Goal: Transaction & Acquisition: Book appointment/travel/reservation

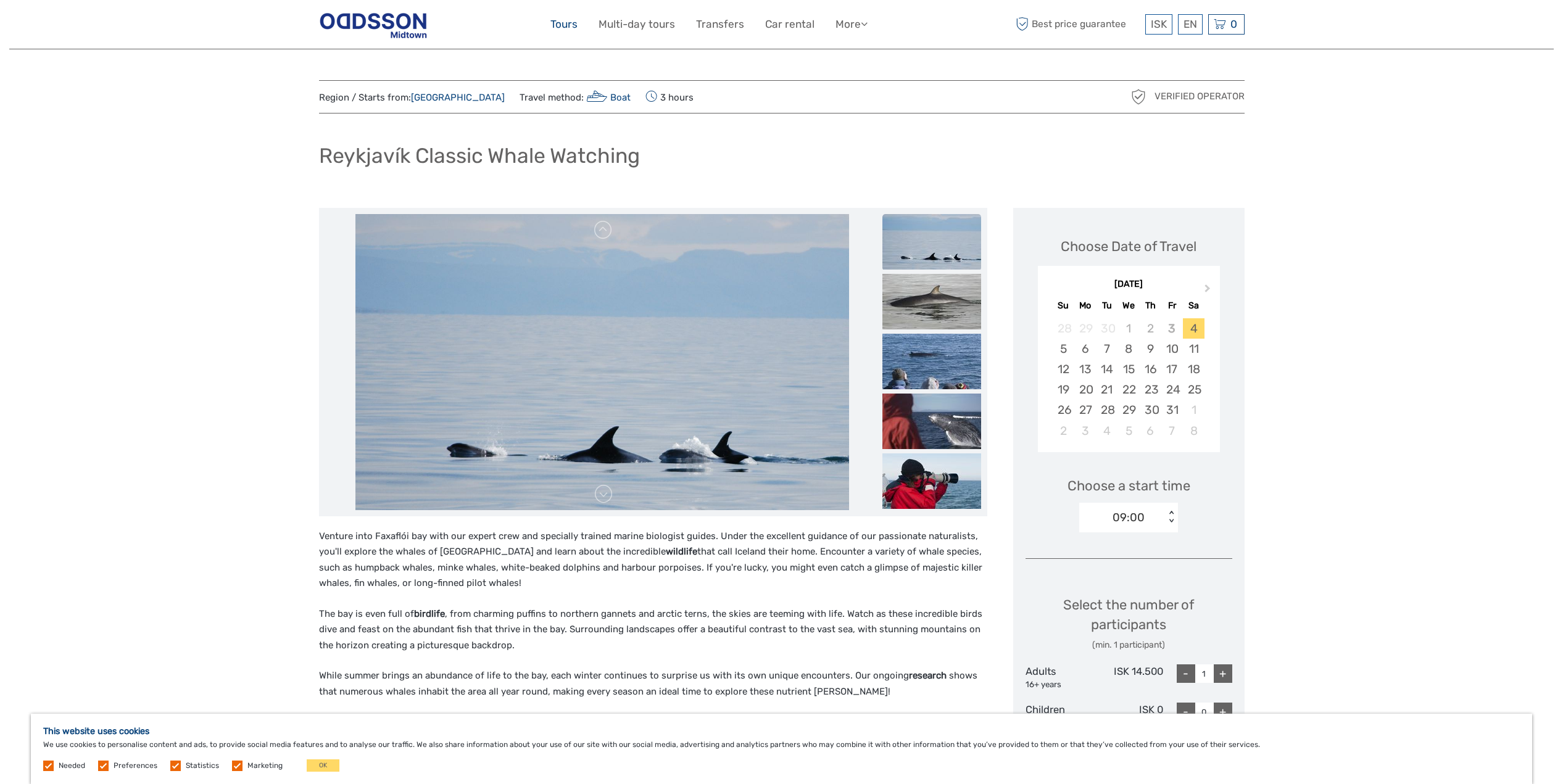
click at [561, 26] on link "Tours" at bounding box center [564, 24] width 27 height 18
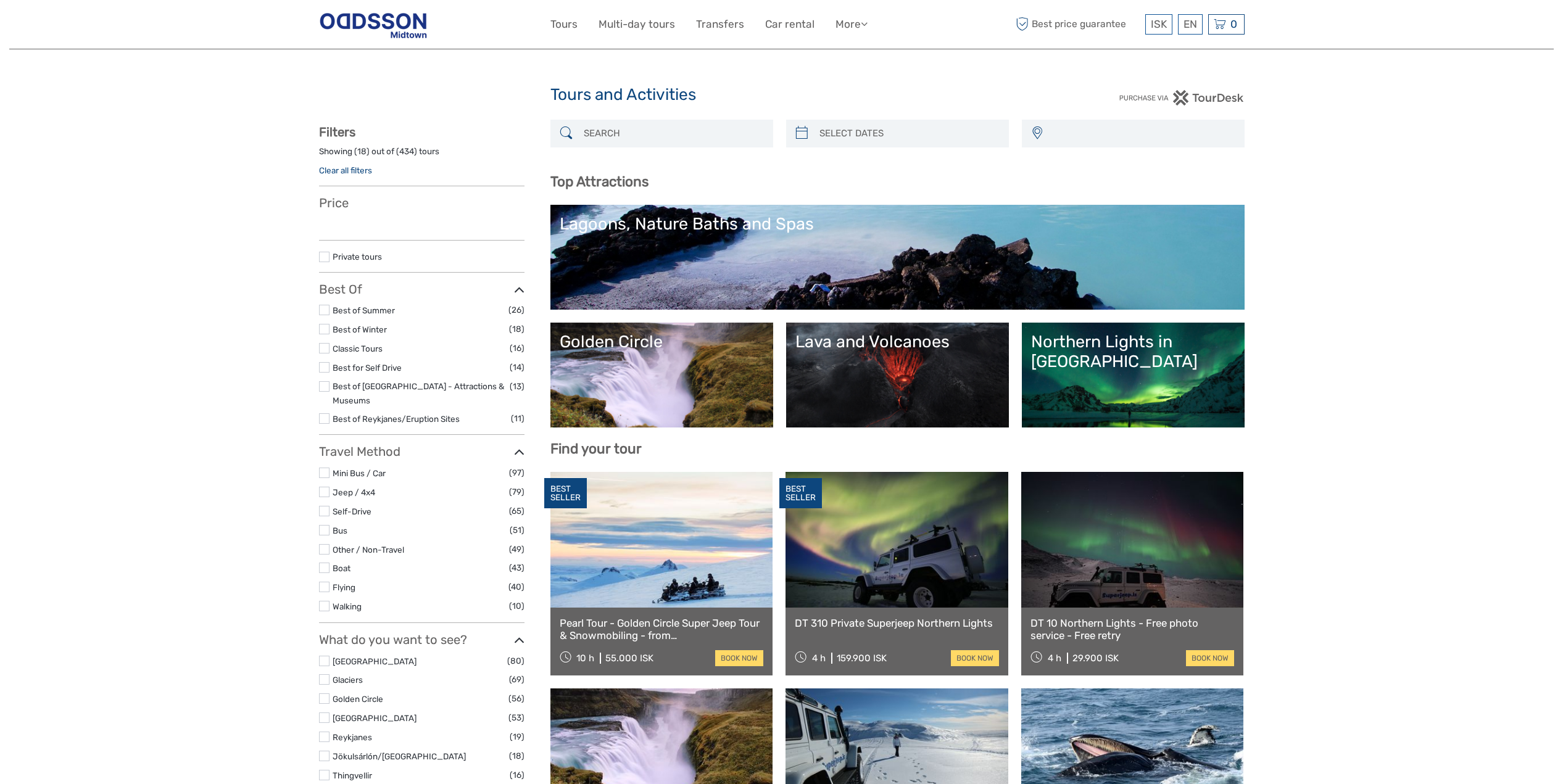
select select
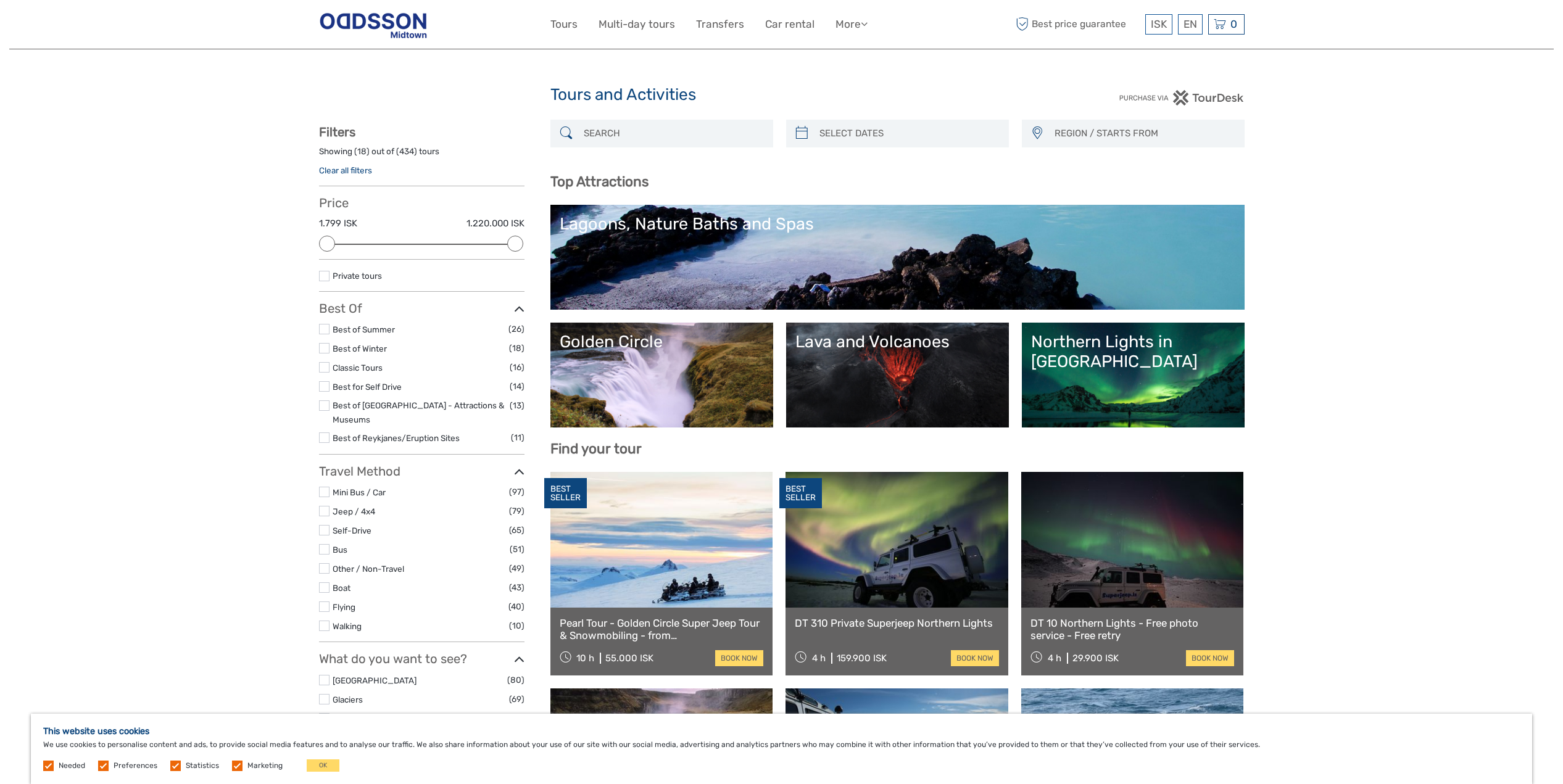
click at [1151, 387] on link "Northern Lights in [GEOGRAPHIC_DATA]" at bounding box center [1133, 375] width 205 height 86
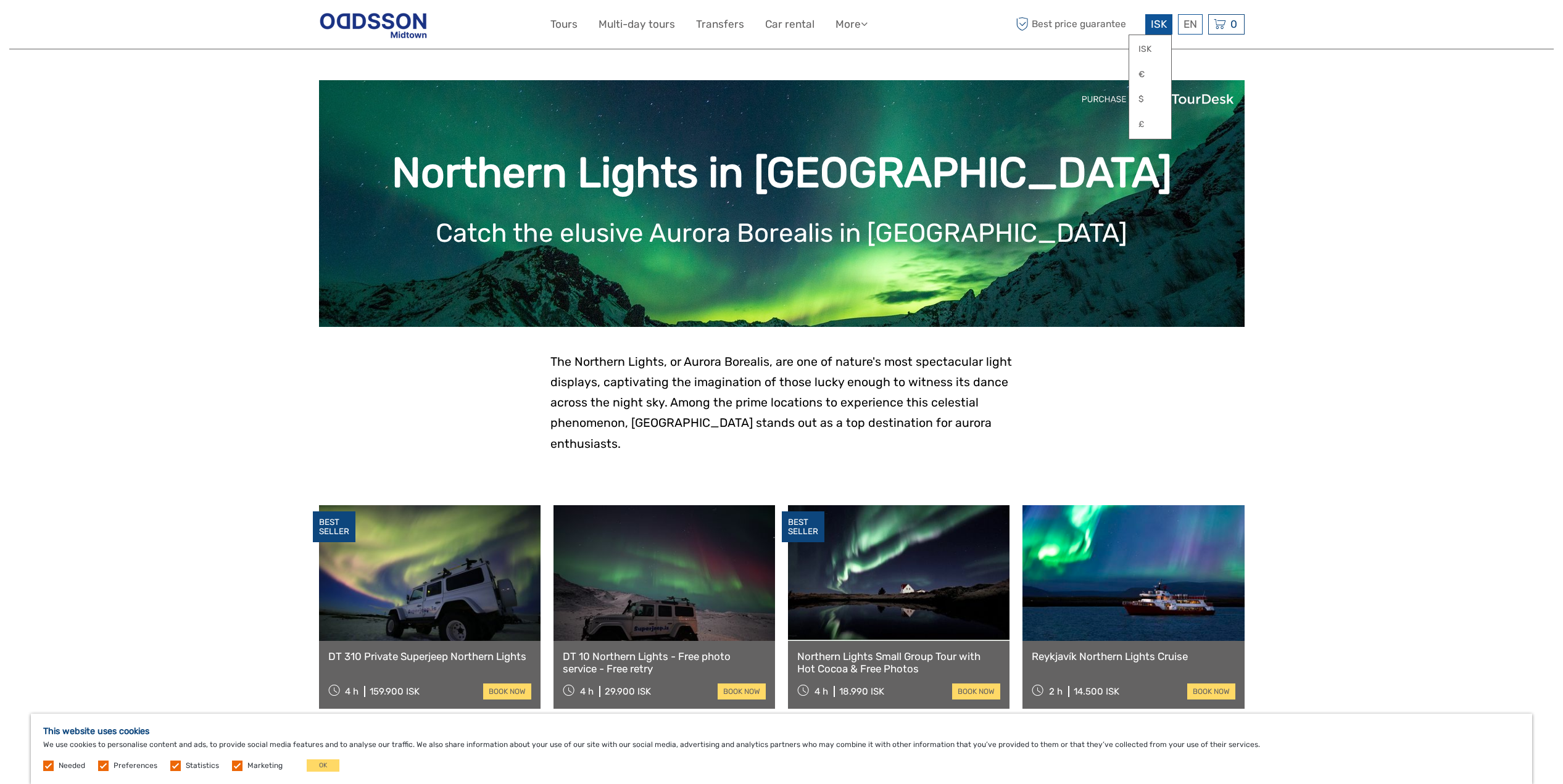
click at [1153, 28] on span "ISK" at bounding box center [1159, 23] width 16 height 12
click at [1147, 72] on link "€" at bounding box center [1150, 74] width 42 height 22
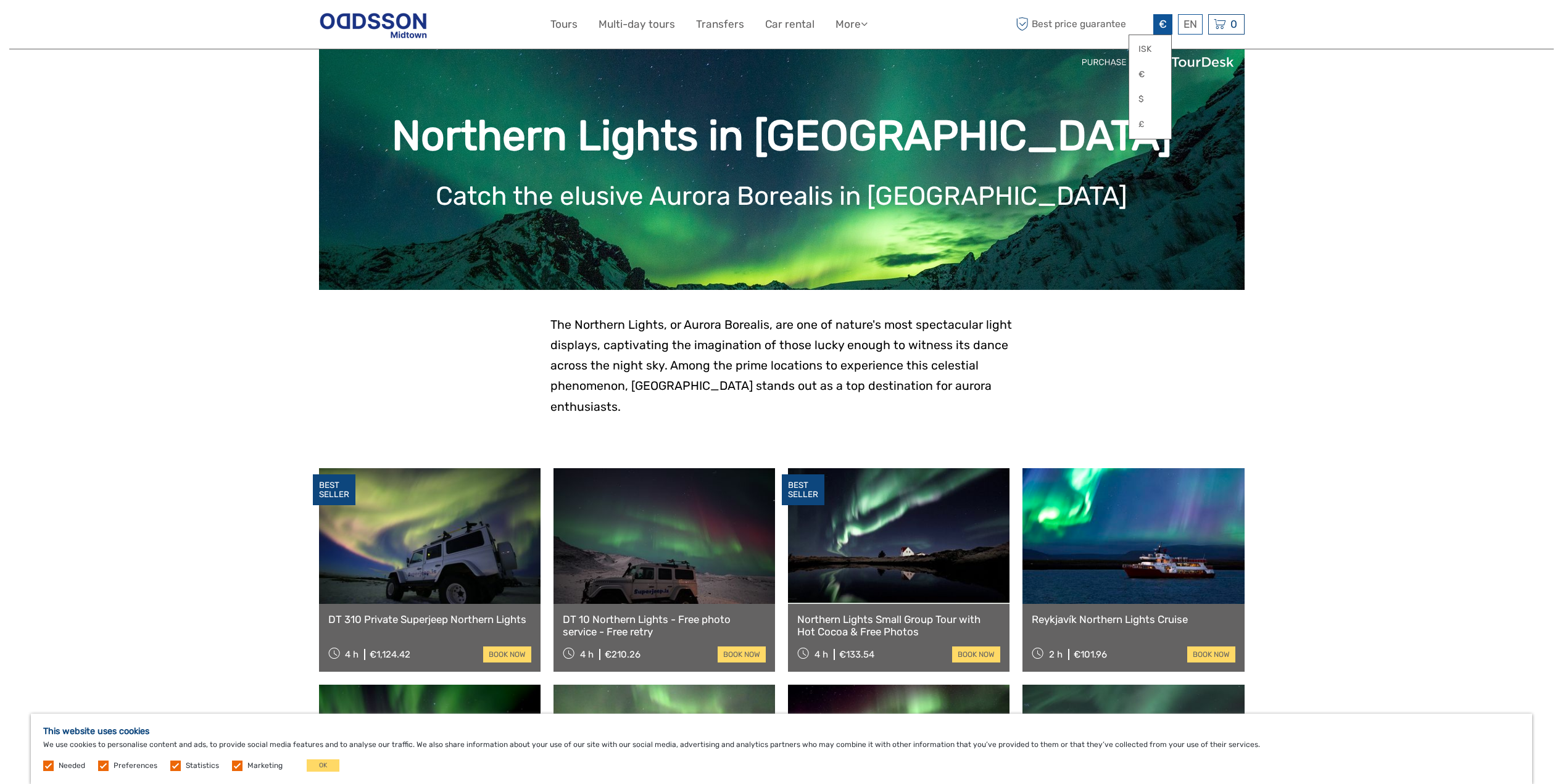
scroll to position [196, 0]
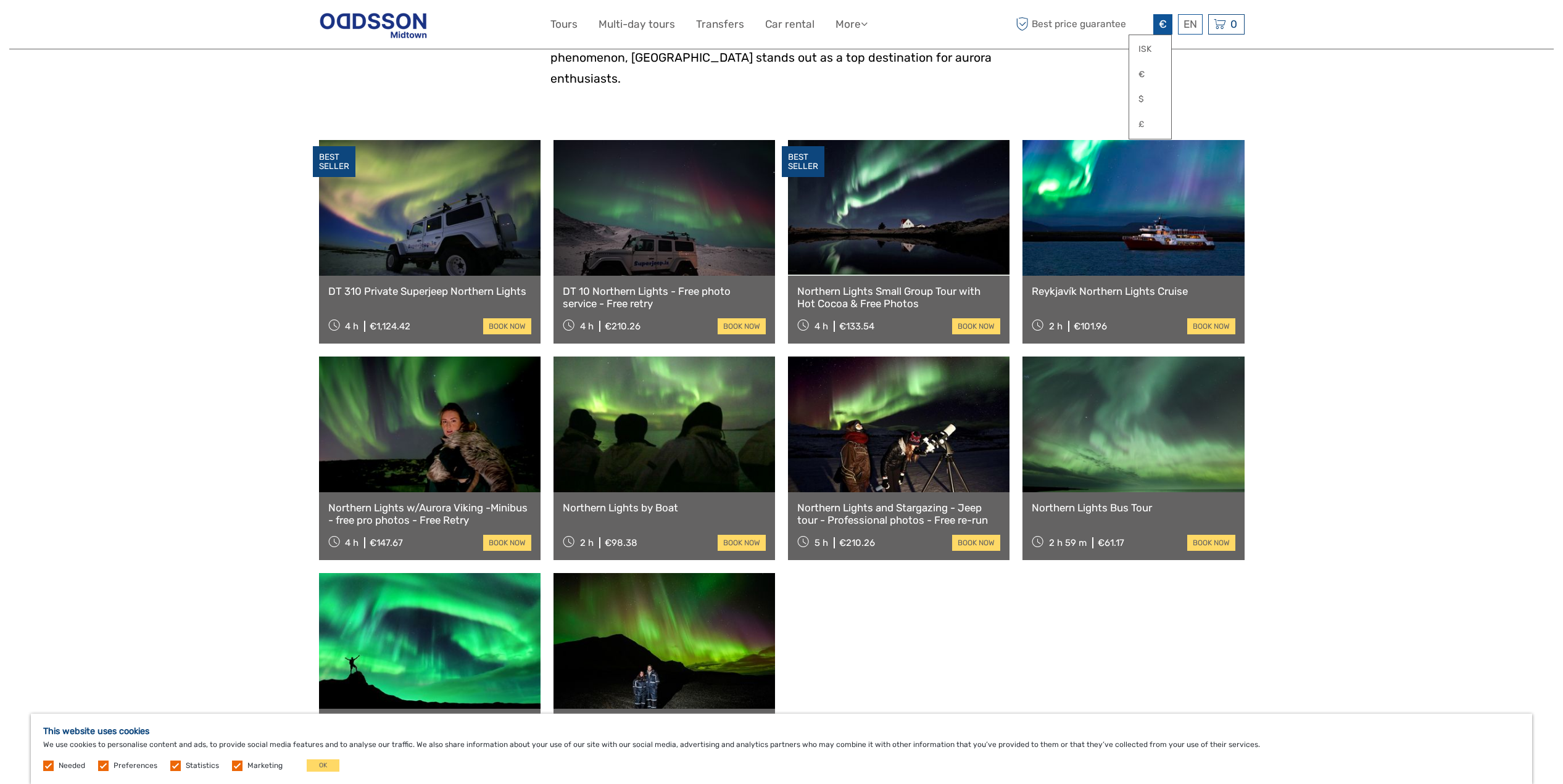
scroll to position [432, 0]
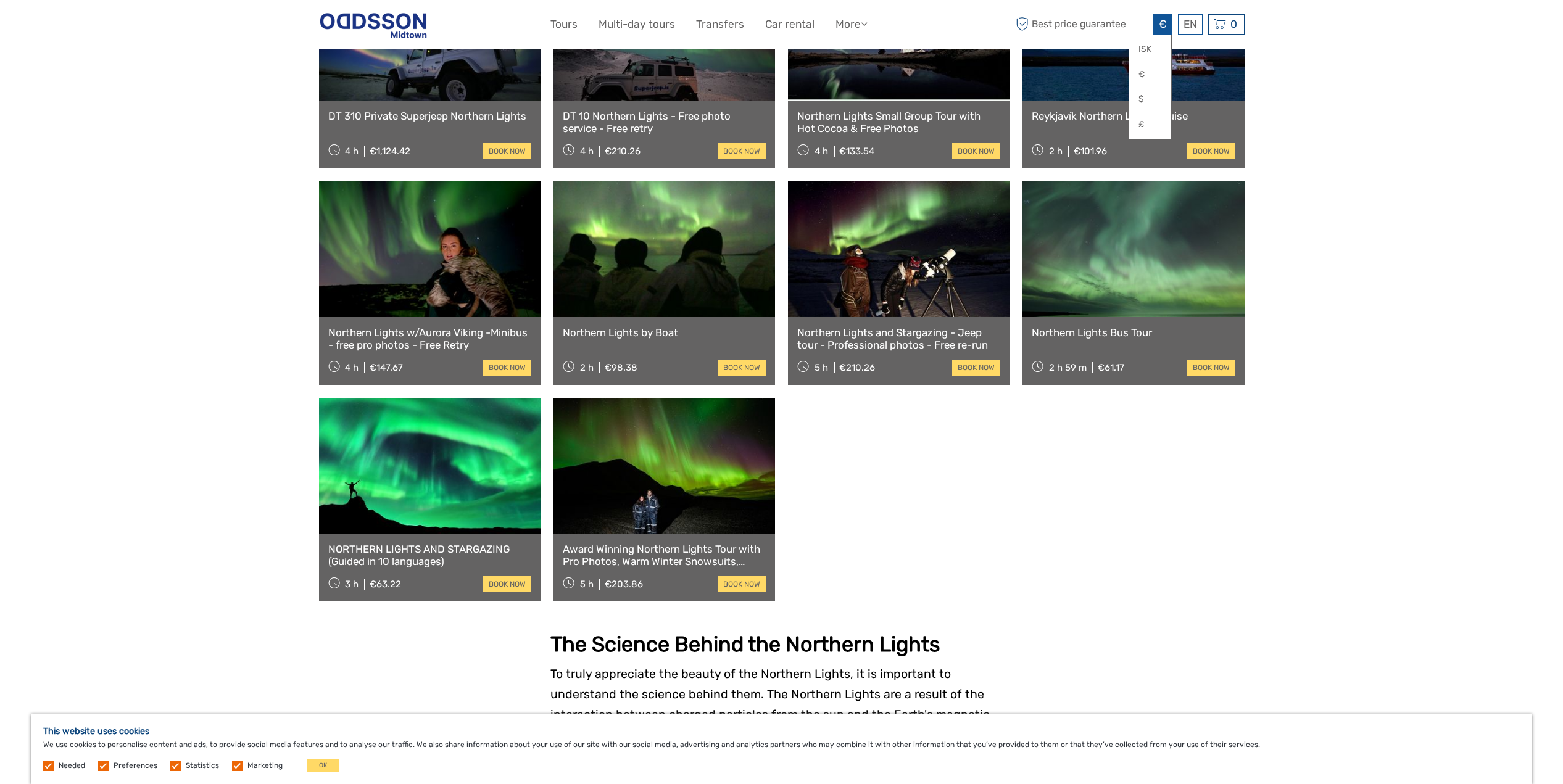
scroll to position [0, 0]
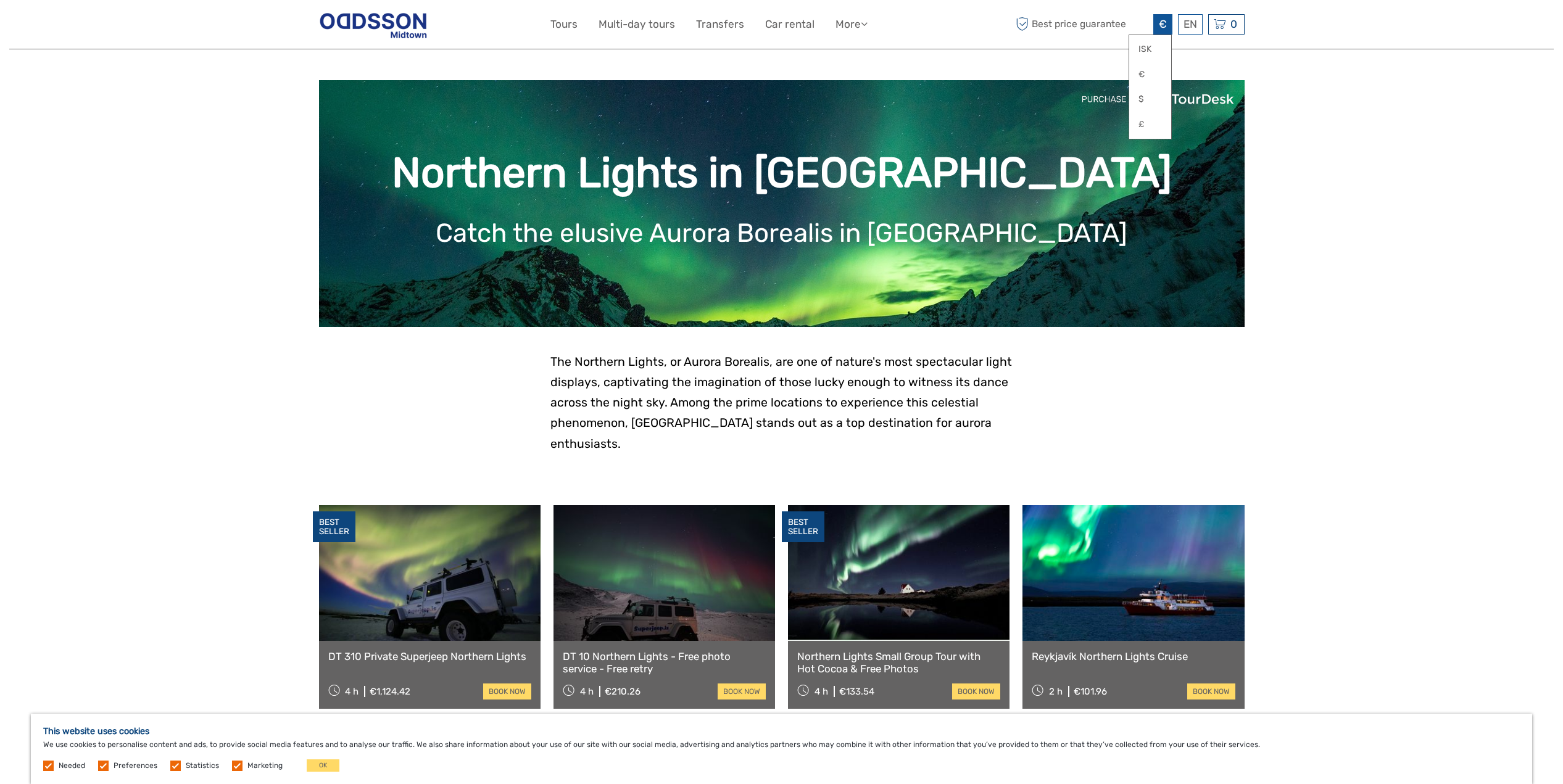
drag, startPoint x: 1387, startPoint y: 454, endPoint x: 1361, endPoint y: 437, distance: 31.1
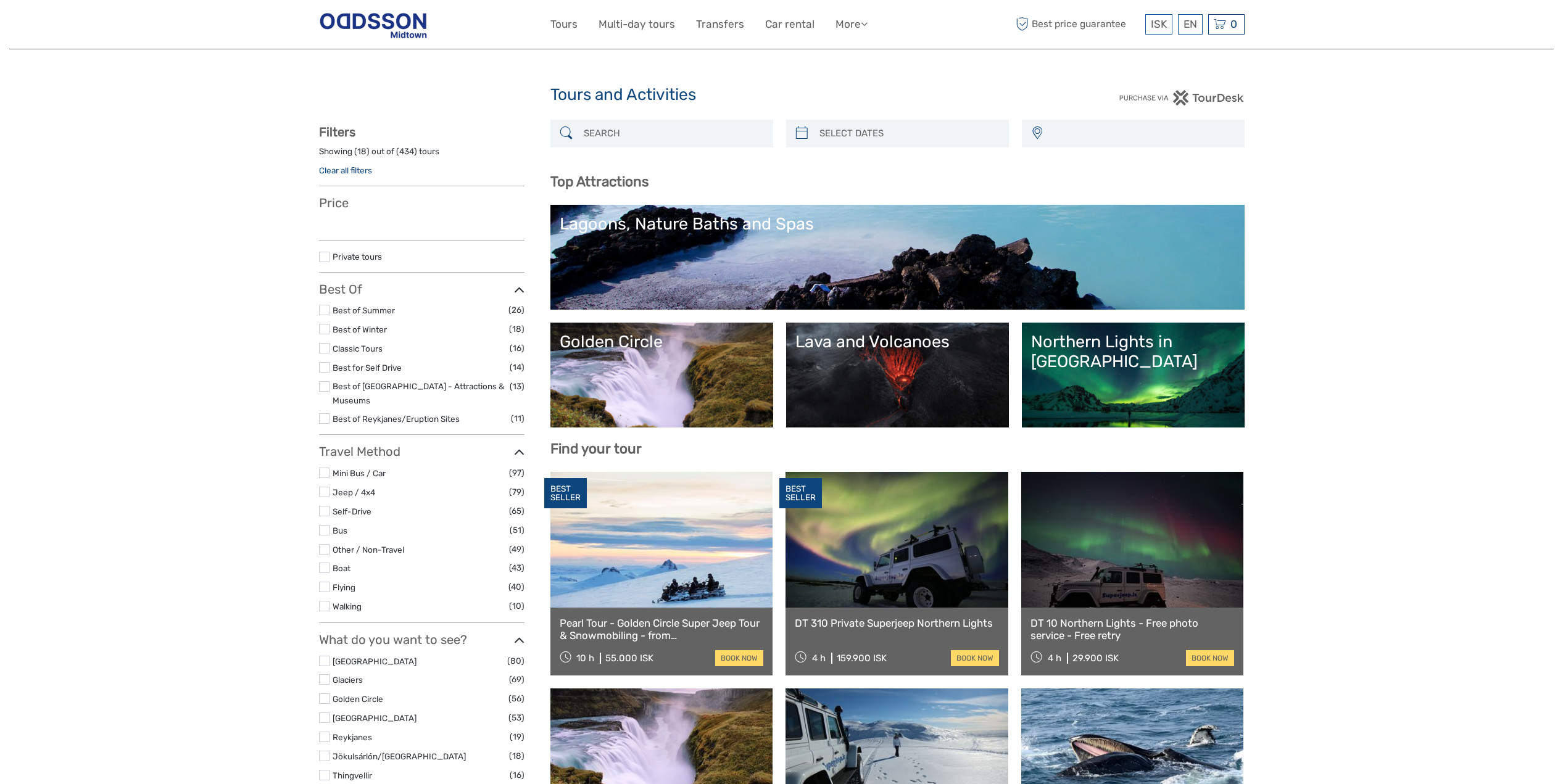
select select
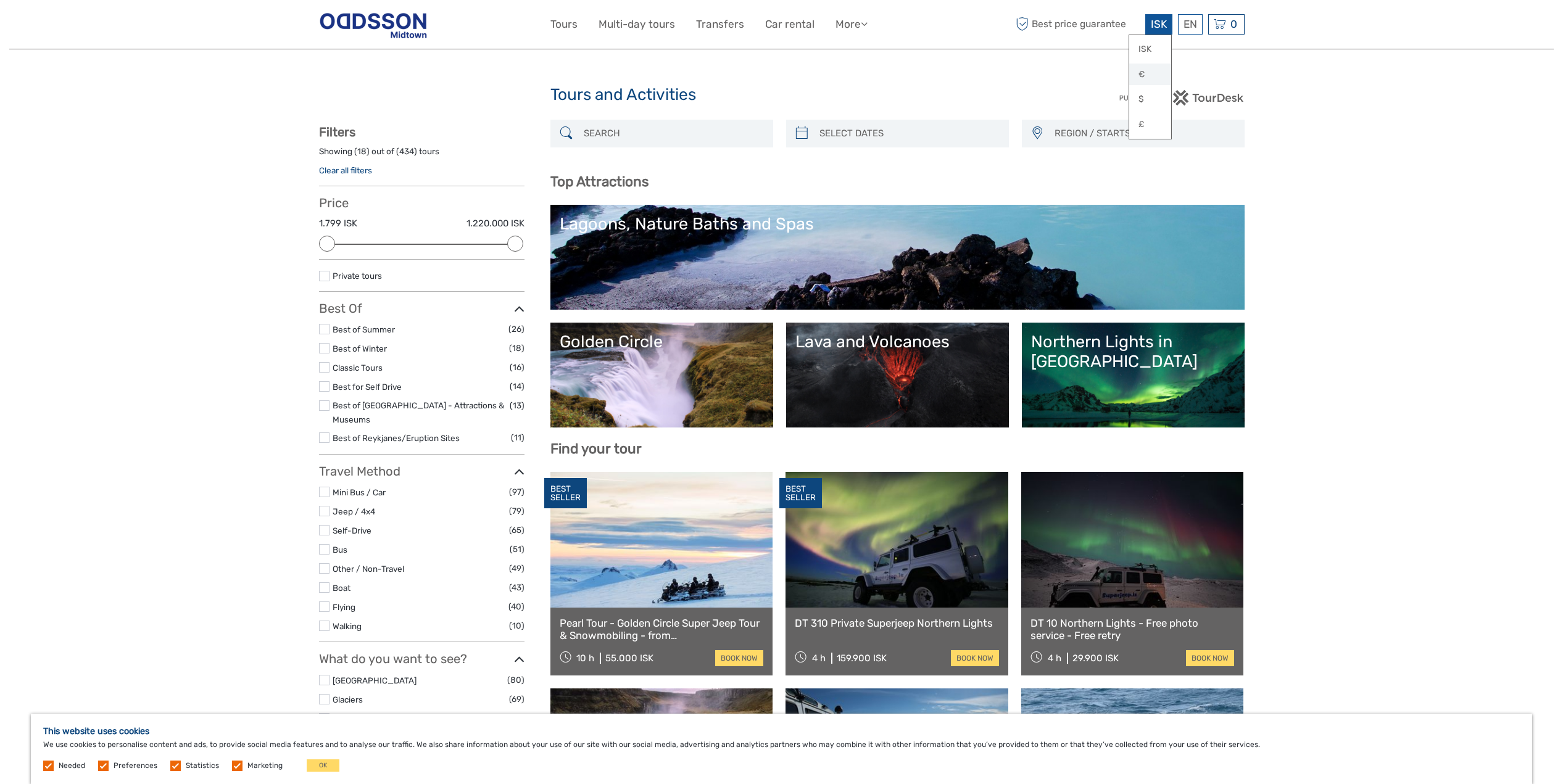
click at [1148, 72] on link "€" at bounding box center [1150, 74] width 42 height 22
click at [881, 381] on link "Lava and Volcanoes" at bounding box center [898, 375] width 205 height 86
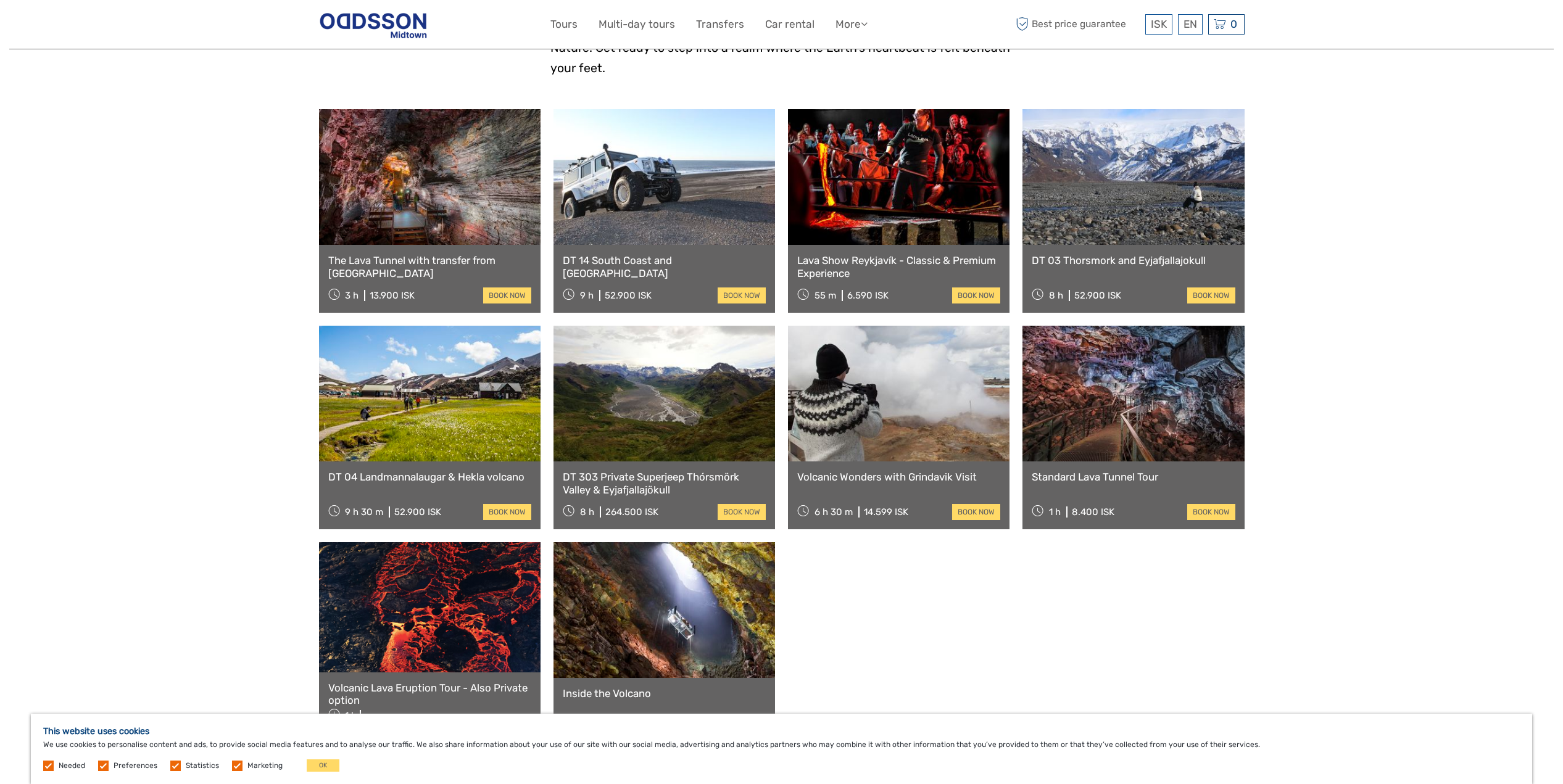
scroll to position [525, 0]
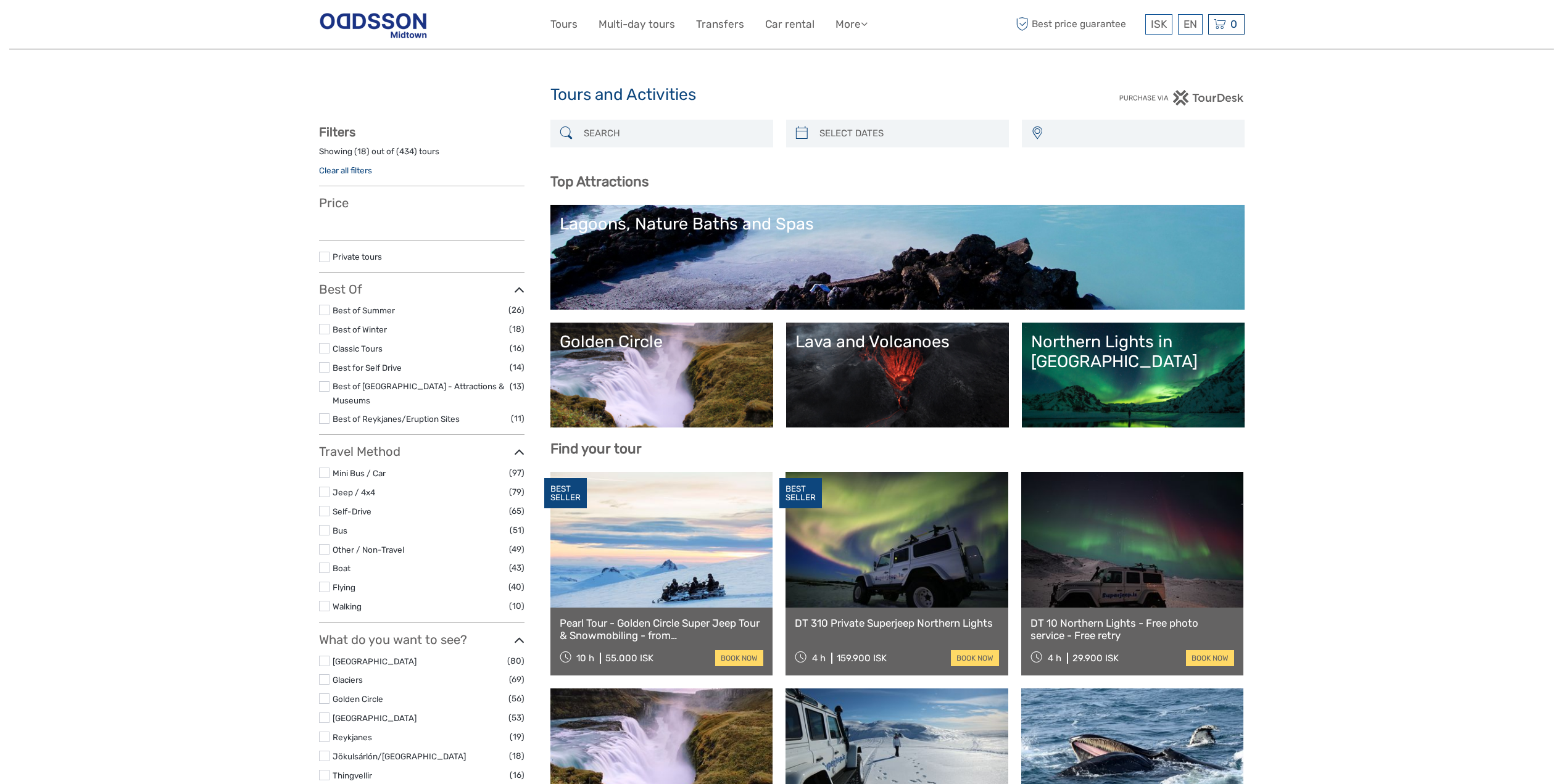
select select
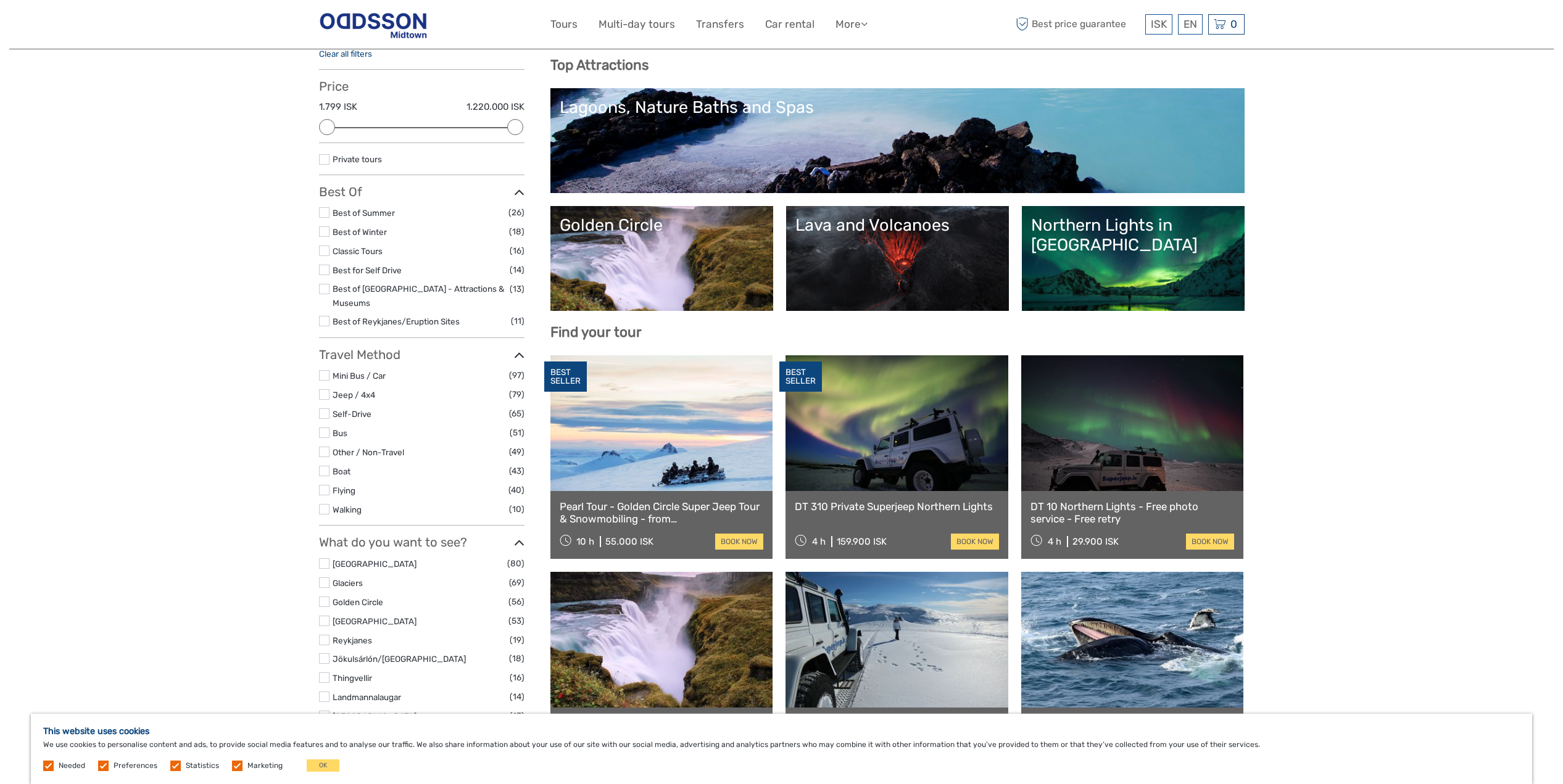
click at [617, 273] on link "Golden Circle" at bounding box center [661, 258] width 205 height 86
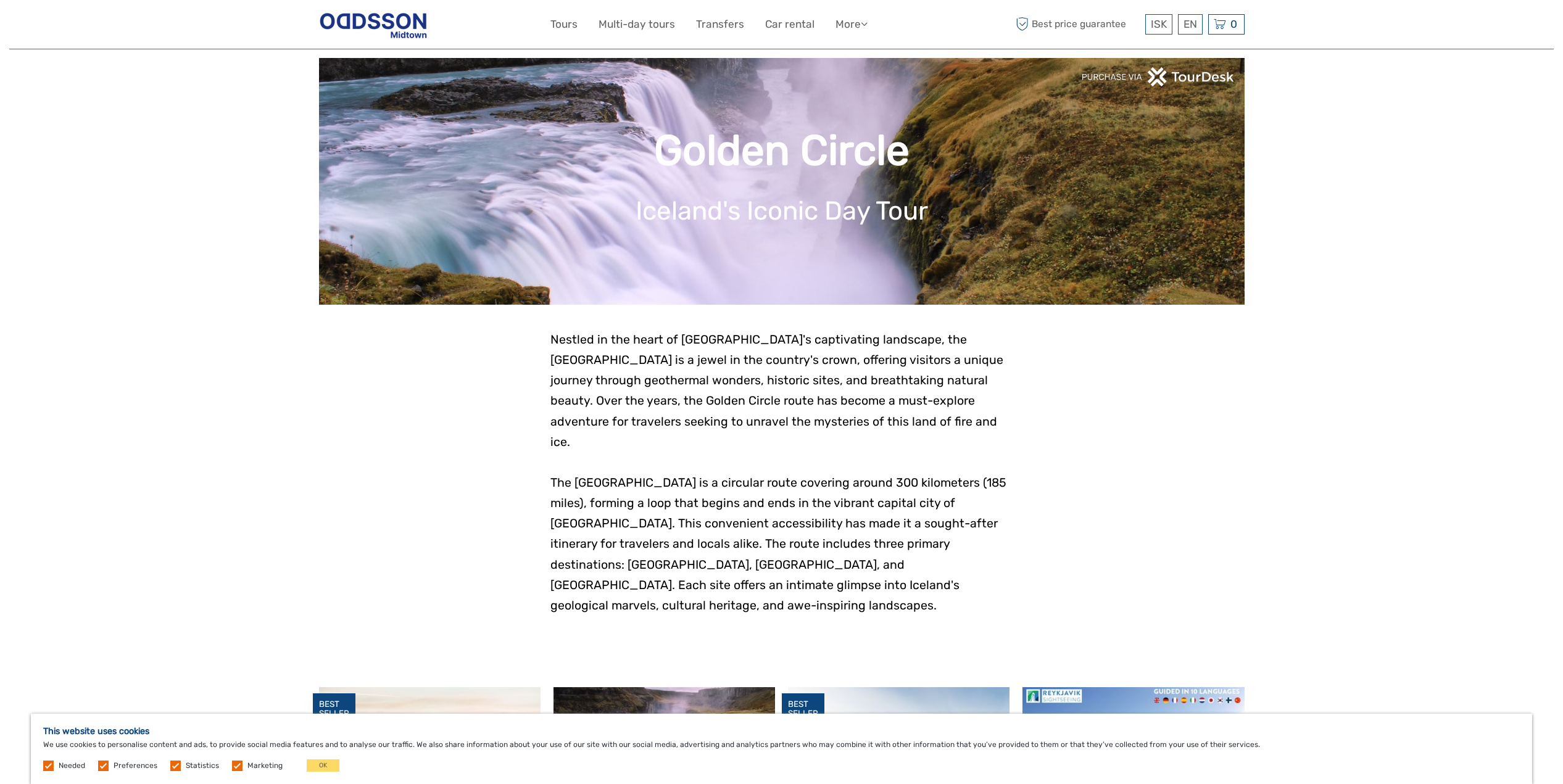
scroll to position [228, 0]
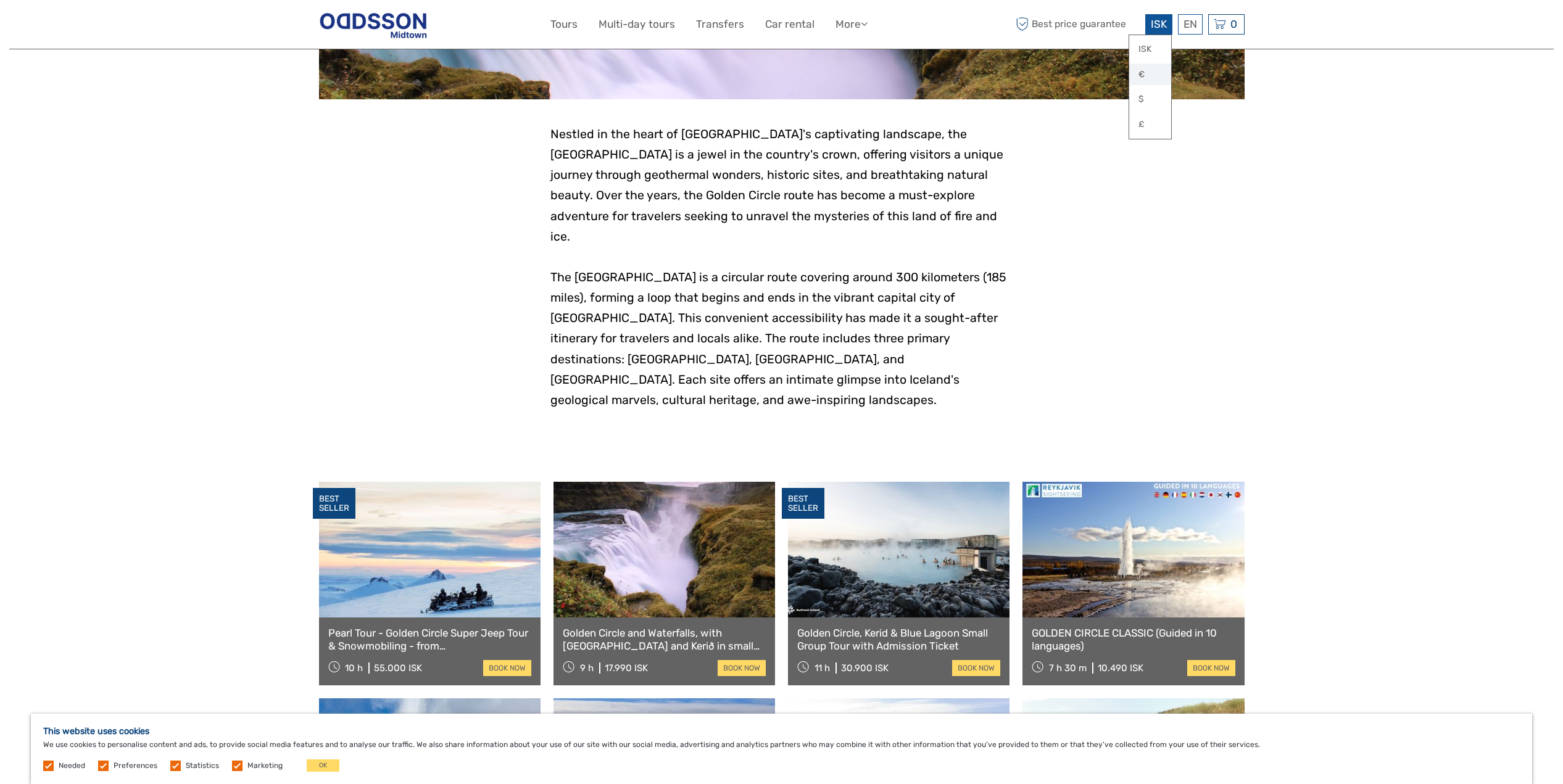
click at [1153, 72] on link "€" at bounding box center [1150, 74] width 42 height 22
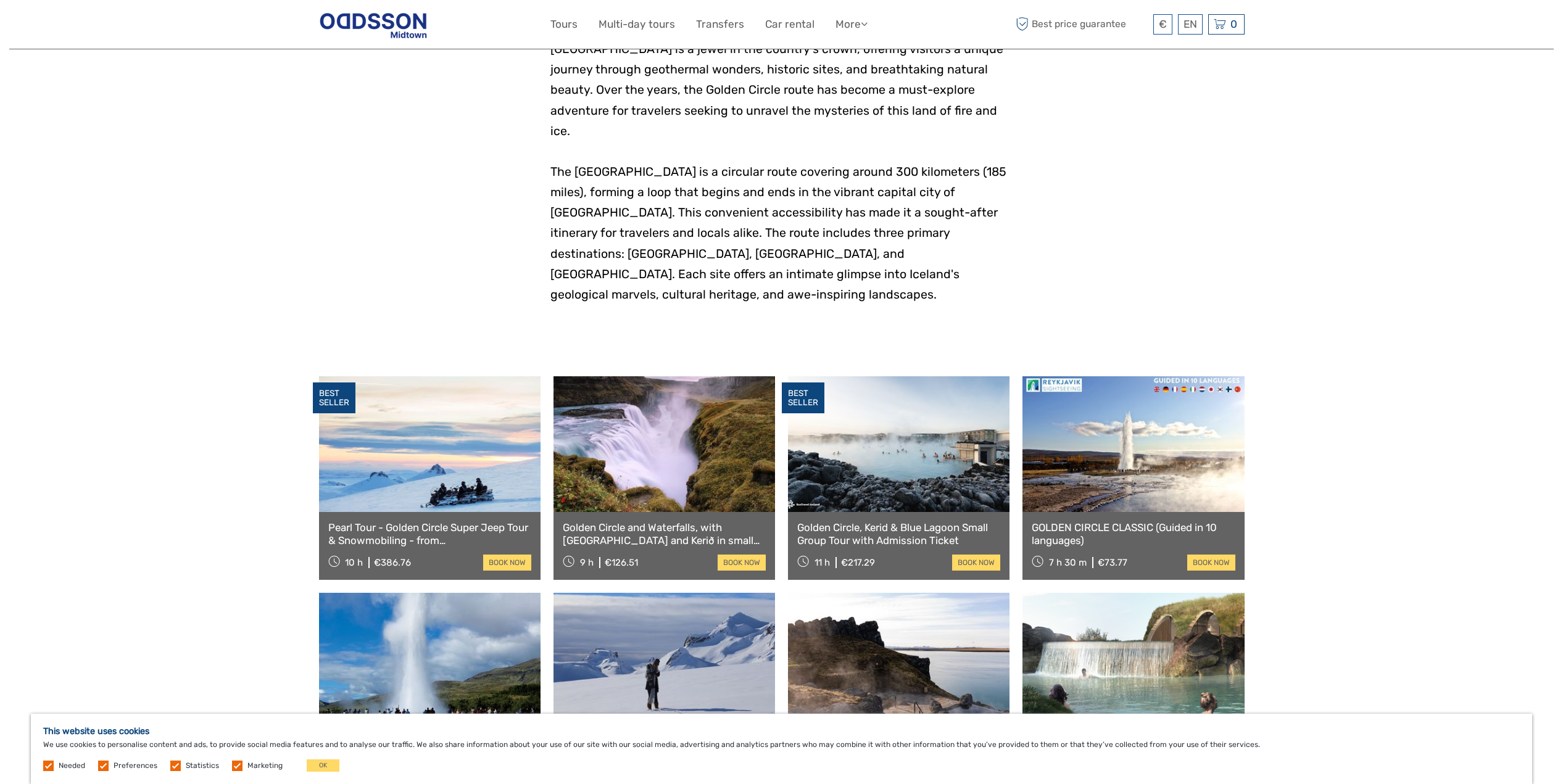
scroll to position [0, 0]
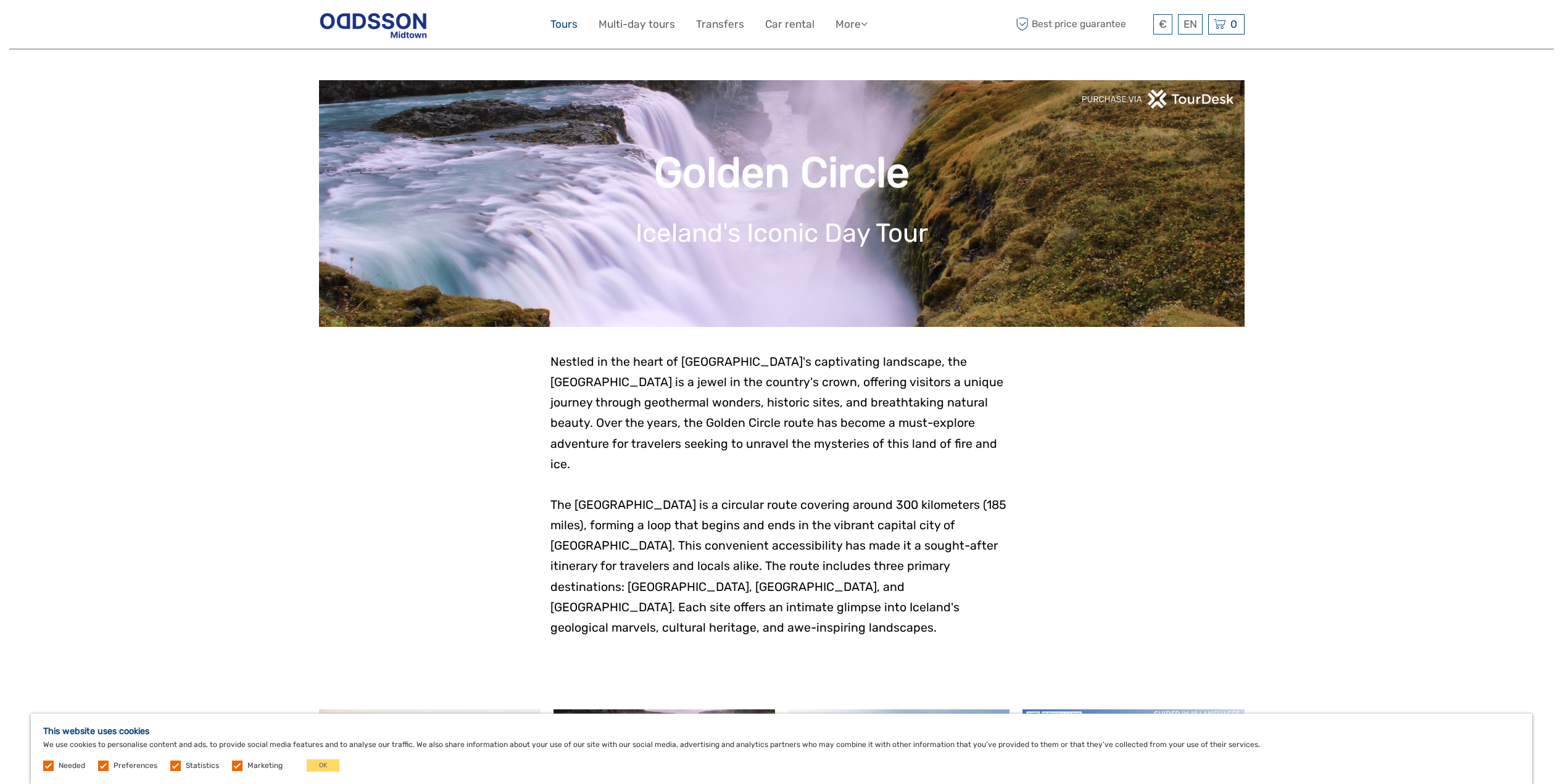
click at [564, 19] on link "Tours" at bounding box center [564, 24] width 27 height 18
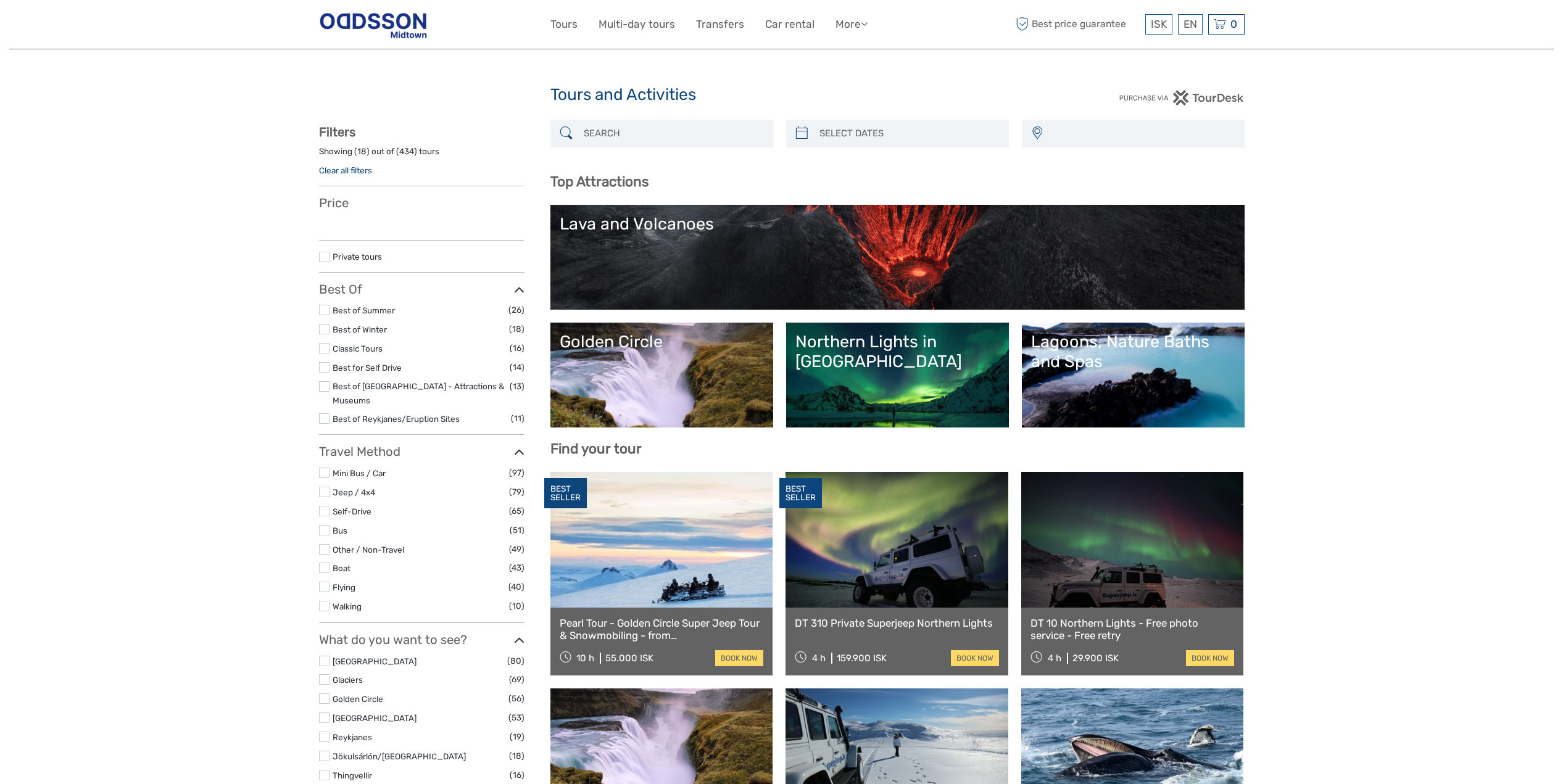
select select
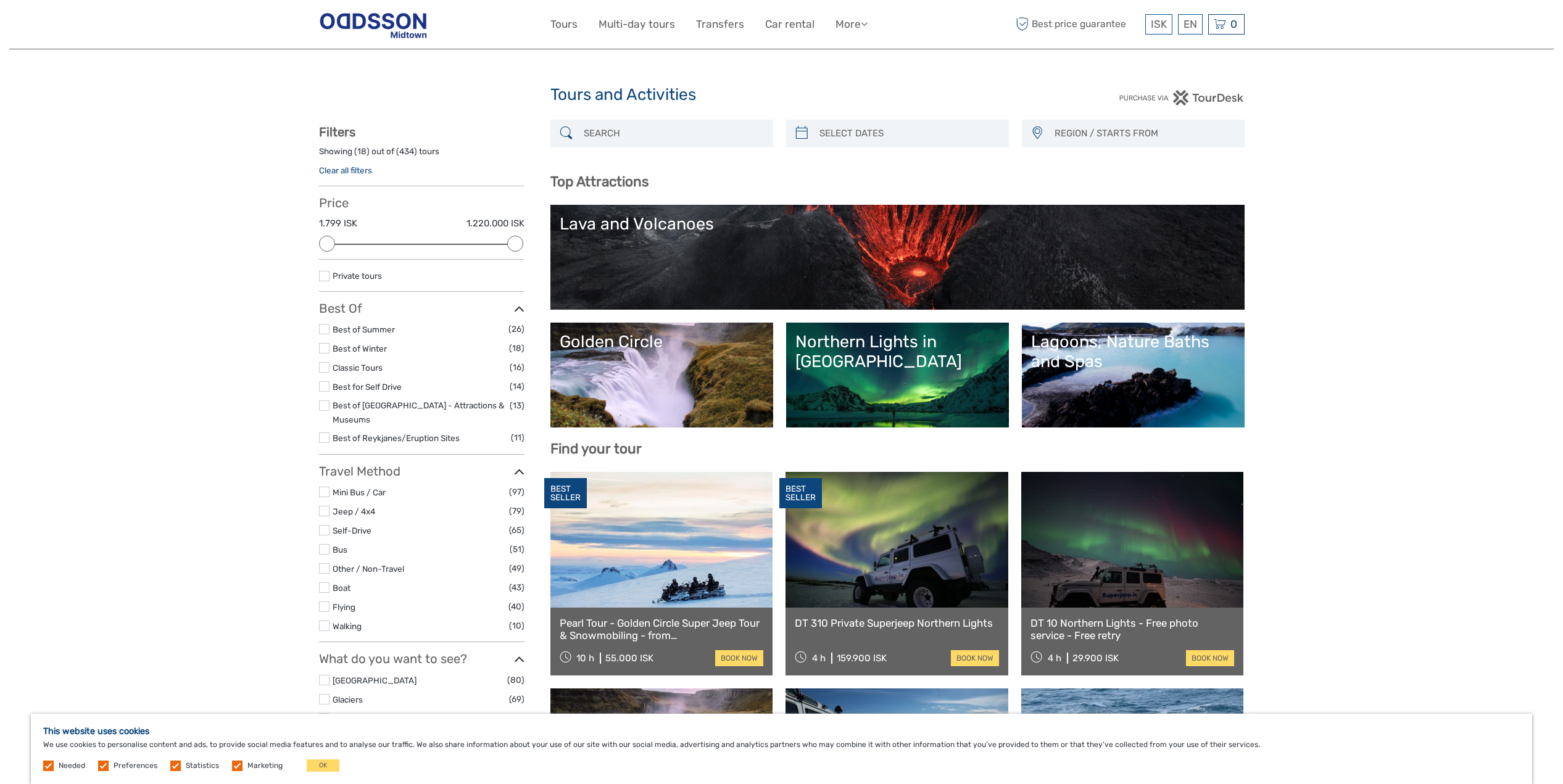
click at [1122, 415] on link "Lagoons, Nature Baths and Spas" at bounding box center [1133, 375] width 205 height 86
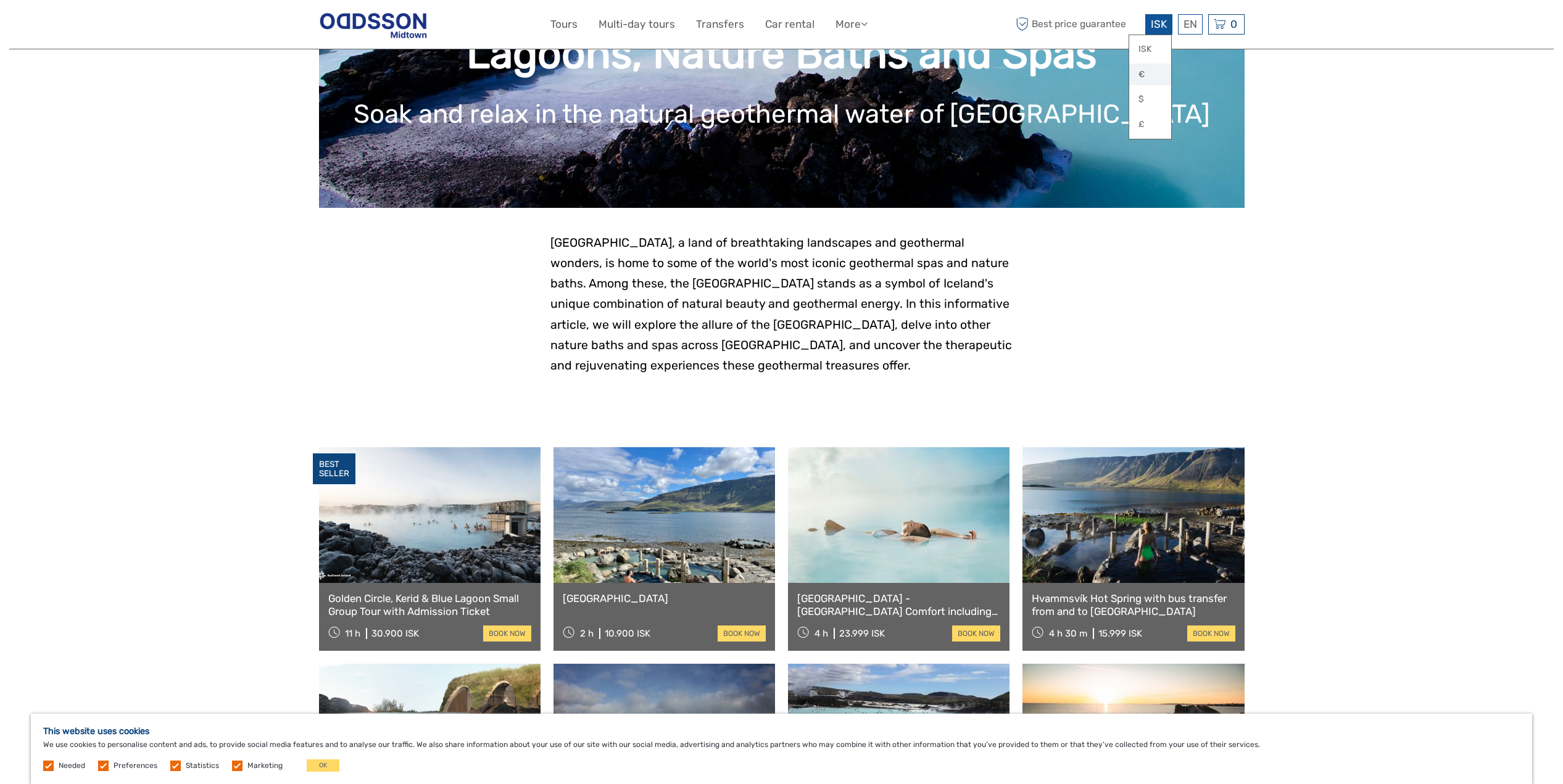
click at [1143, 76] on link "€" at bounding box center [1150, 74] width 42 height 22
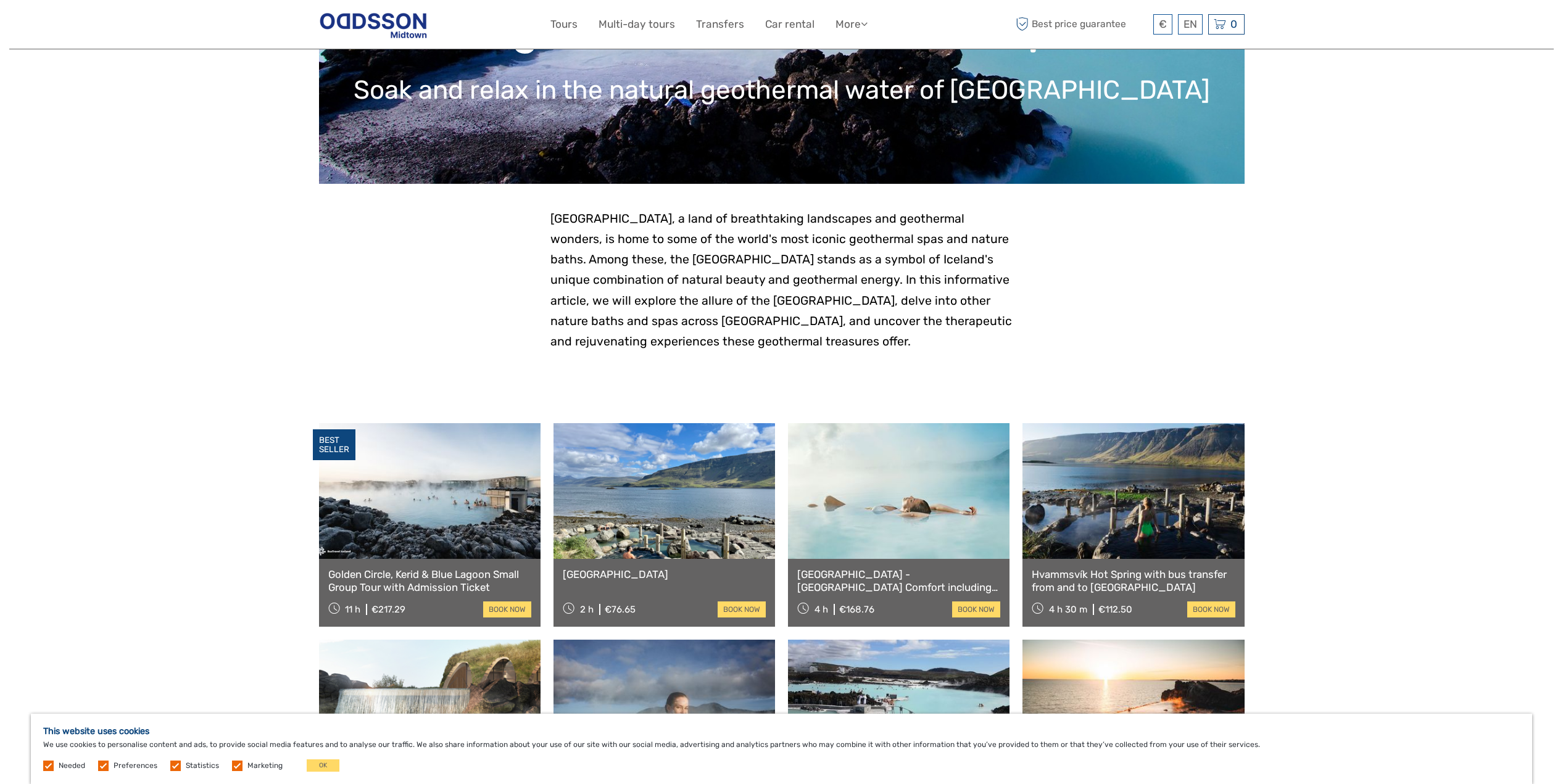
scroll to position [159, 0]
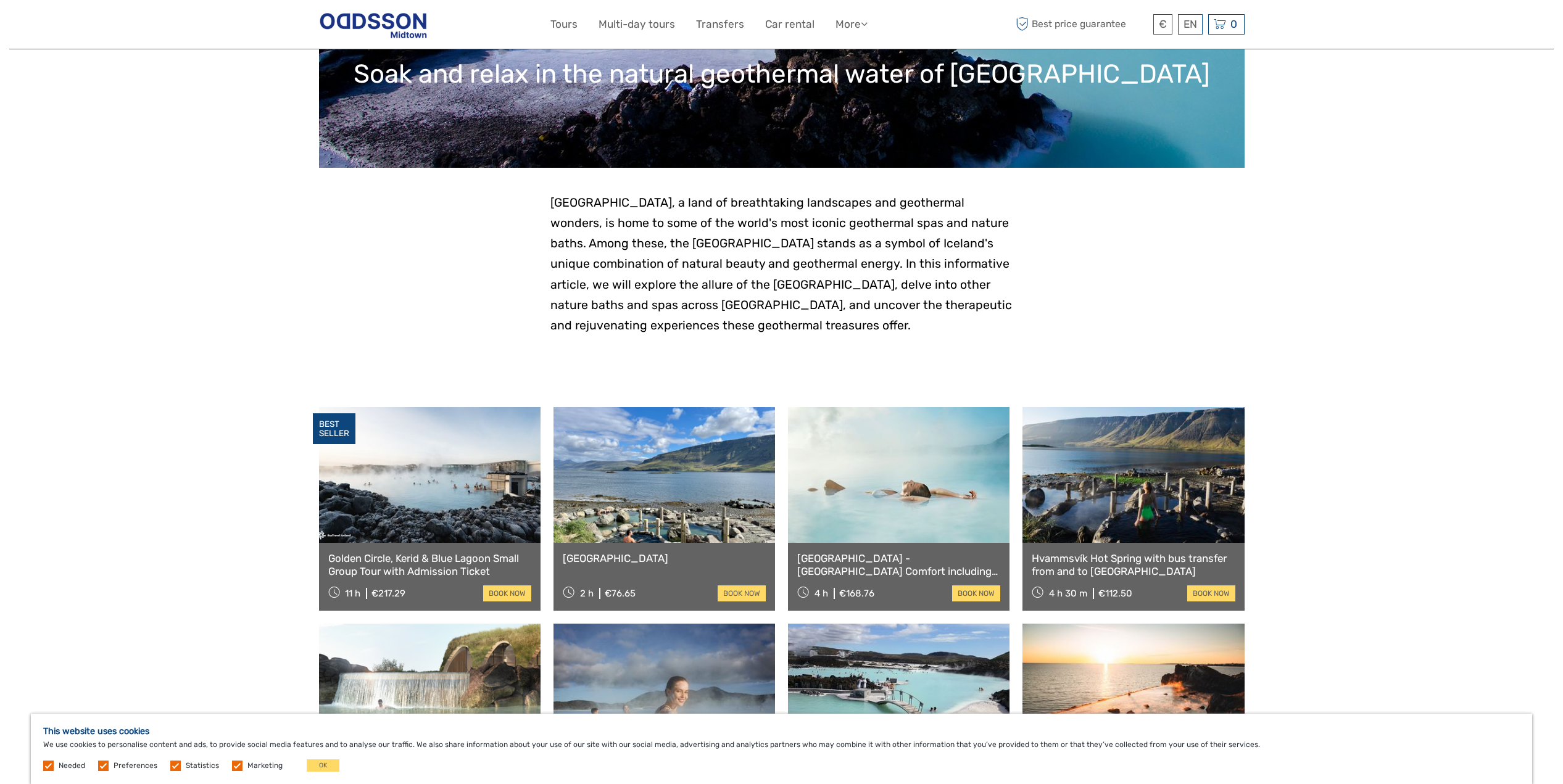
click at [973, 571] on link "Reykjavík - Blue Lagoon Comfort including admission" at bounding box center [898, 564] width 203 height 25
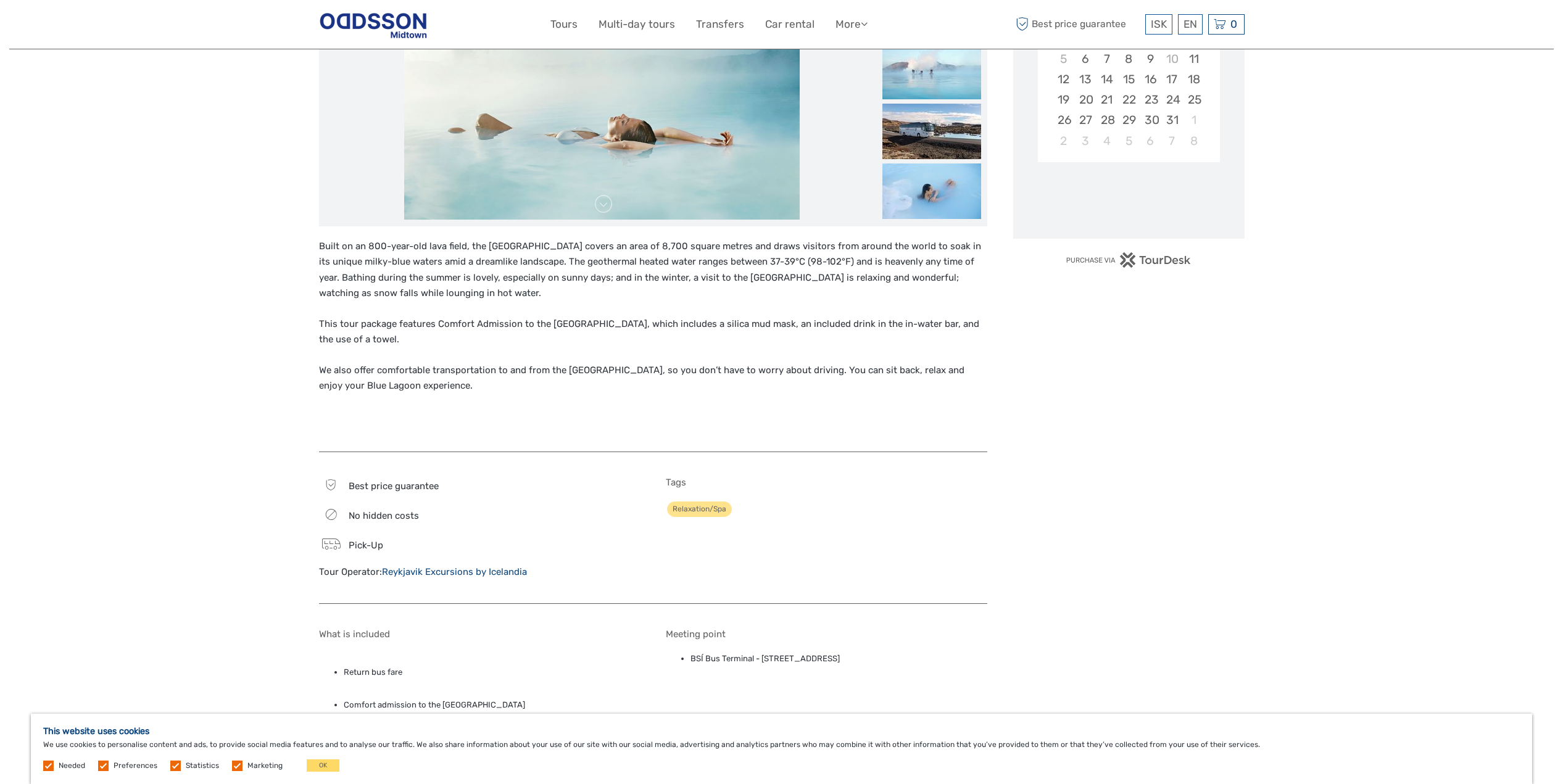
scroll to position [377, 0]
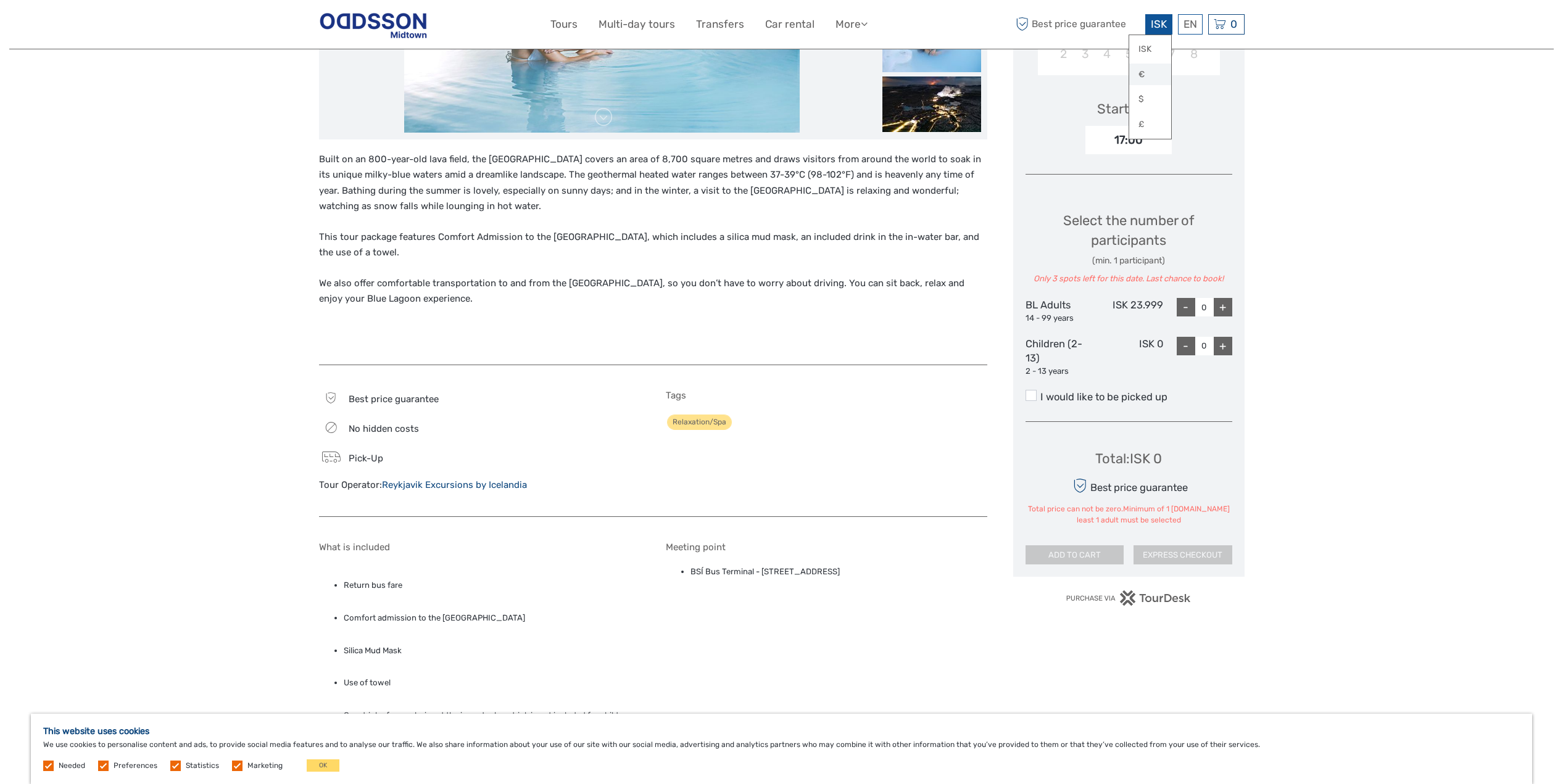
click at [1143, 69] on link "€" at bounding box center [1150, 74] width 42 height 22
click at [1288, 316] on div "Region / Starts from: Capital Region Travel method: Bus Category: Lagoons, Natu…" at bounding box center [781, 407] width 1544 height 1567
click at [1228, 310] on div "+" at bounding box center [1223, 307] width 19 height 19
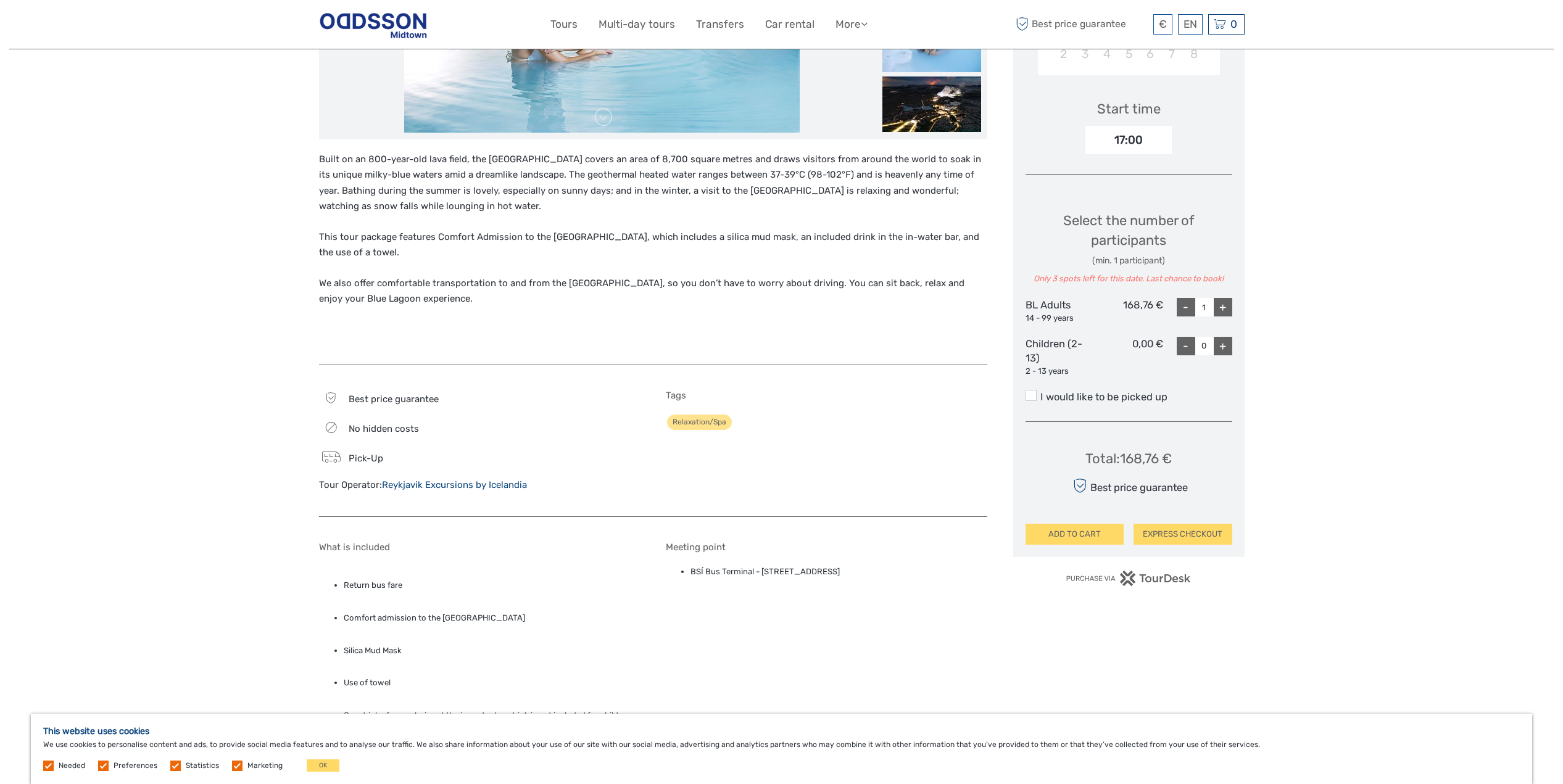
click at [1228, 310] on div "+" at bounding box center [1223, 307] width 19 height 19
type input "2"
click at [1321, 381] on div "Region / Starts from: Capital Region Travel method: Bus Category: Lagoons, Natu…" at bounding box center [781, 407] width 1544 height 1567
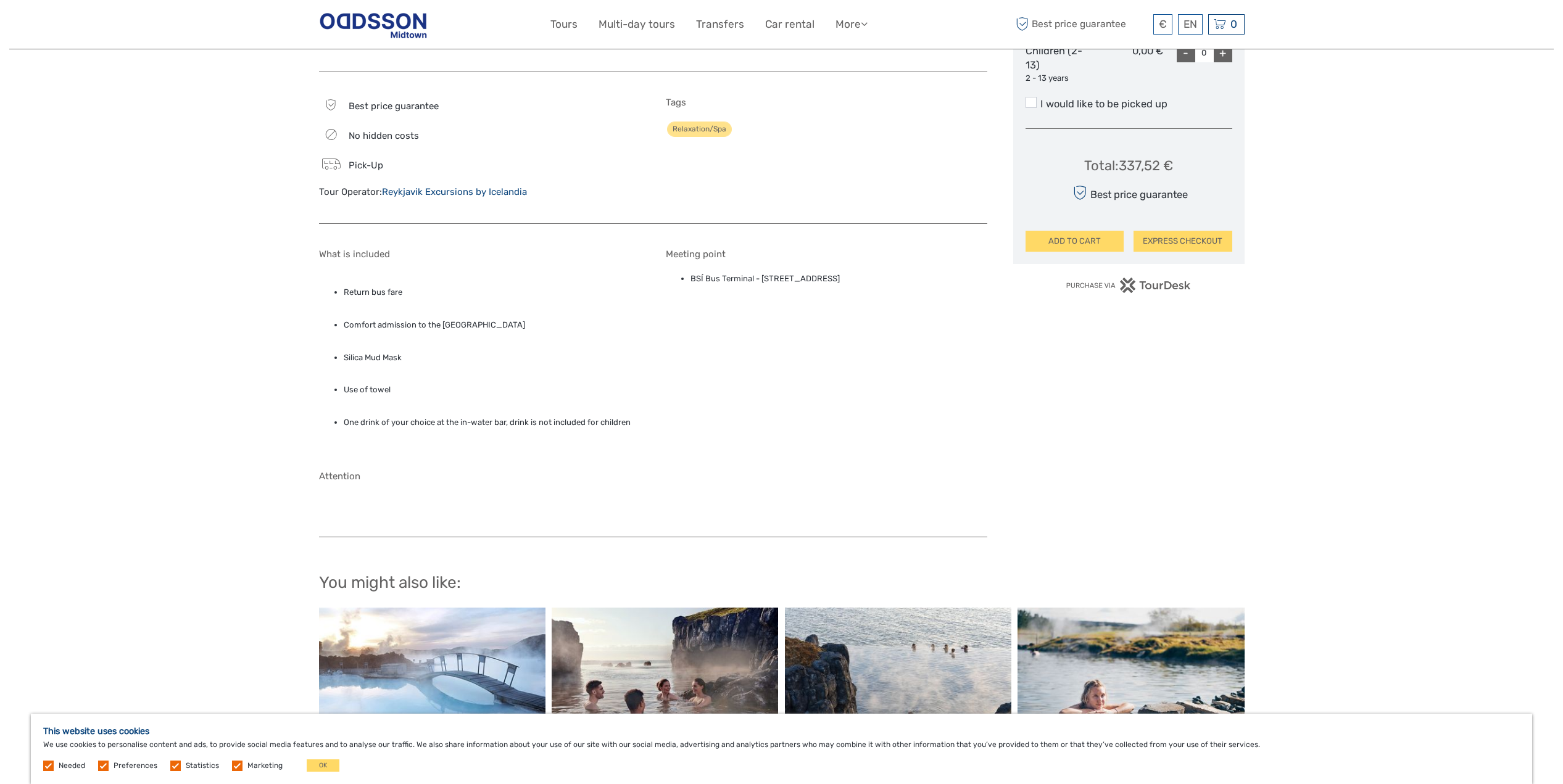
scroll to position [1020, 0]
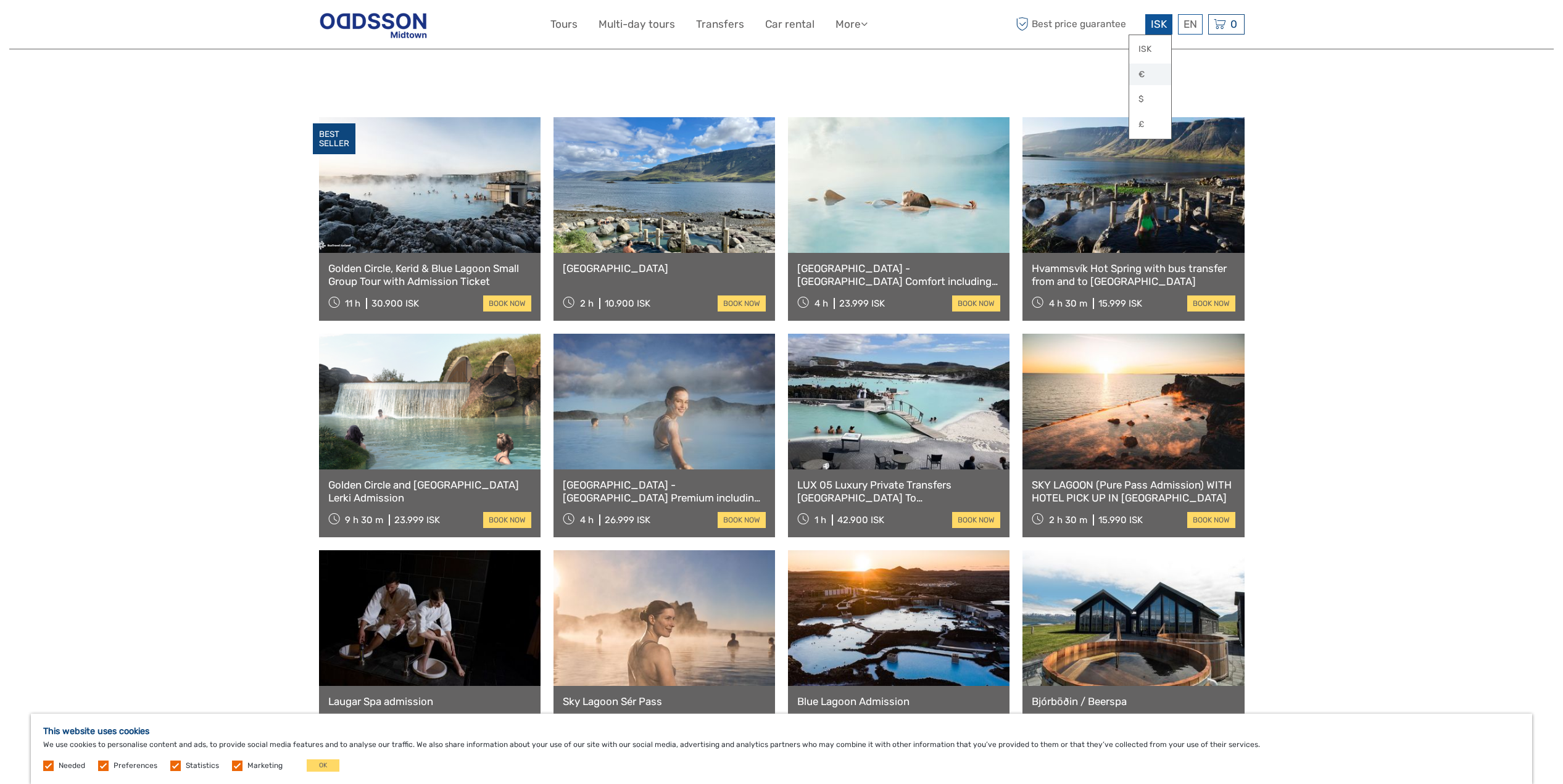
click at [1150, 74] on link "€" at bounding box center [1150, 74] width 42 height 22
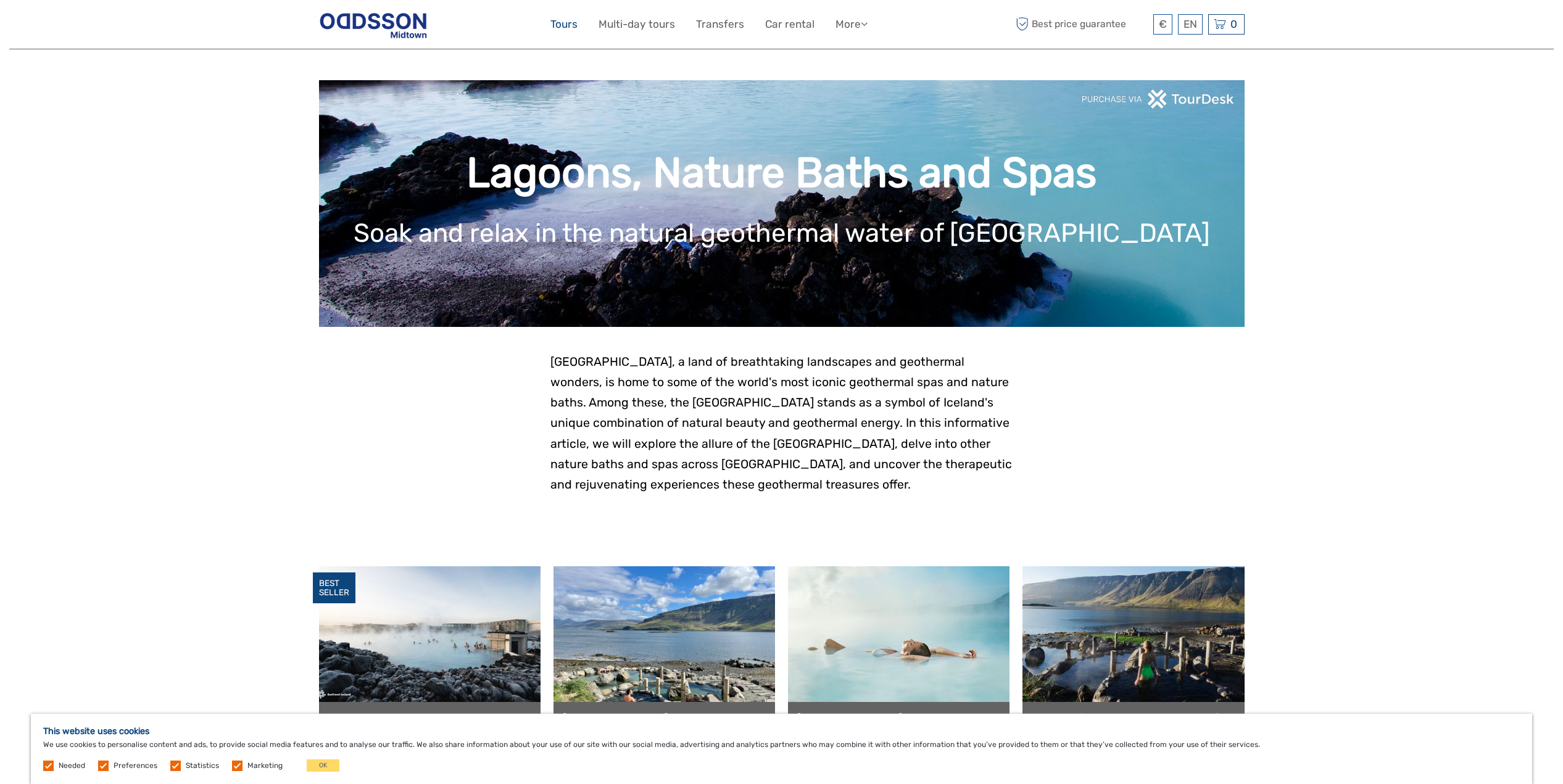
click at [573, 22] on link "Tours" at bounding box center [564, 24] width 27 height 18
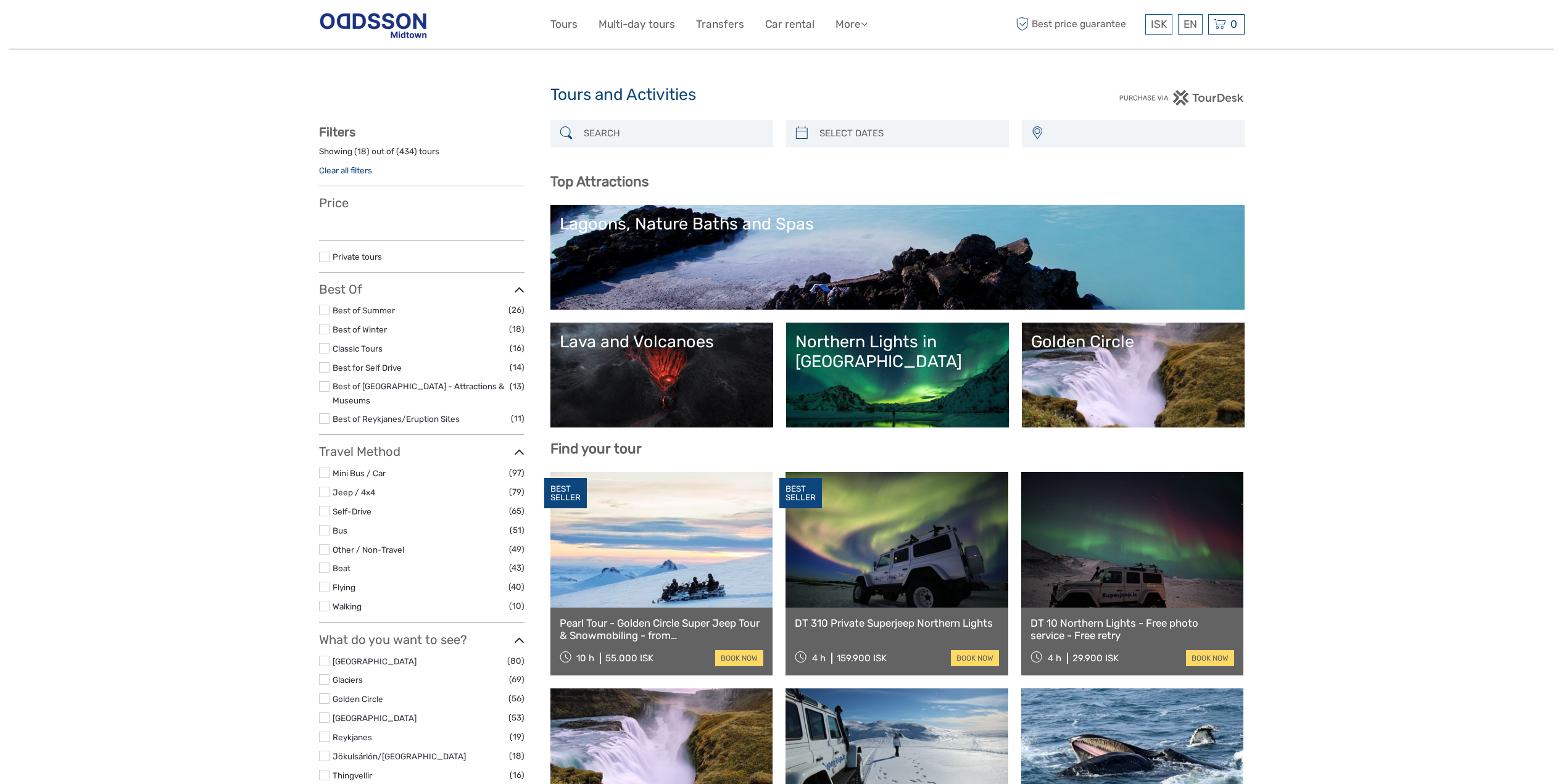
select select
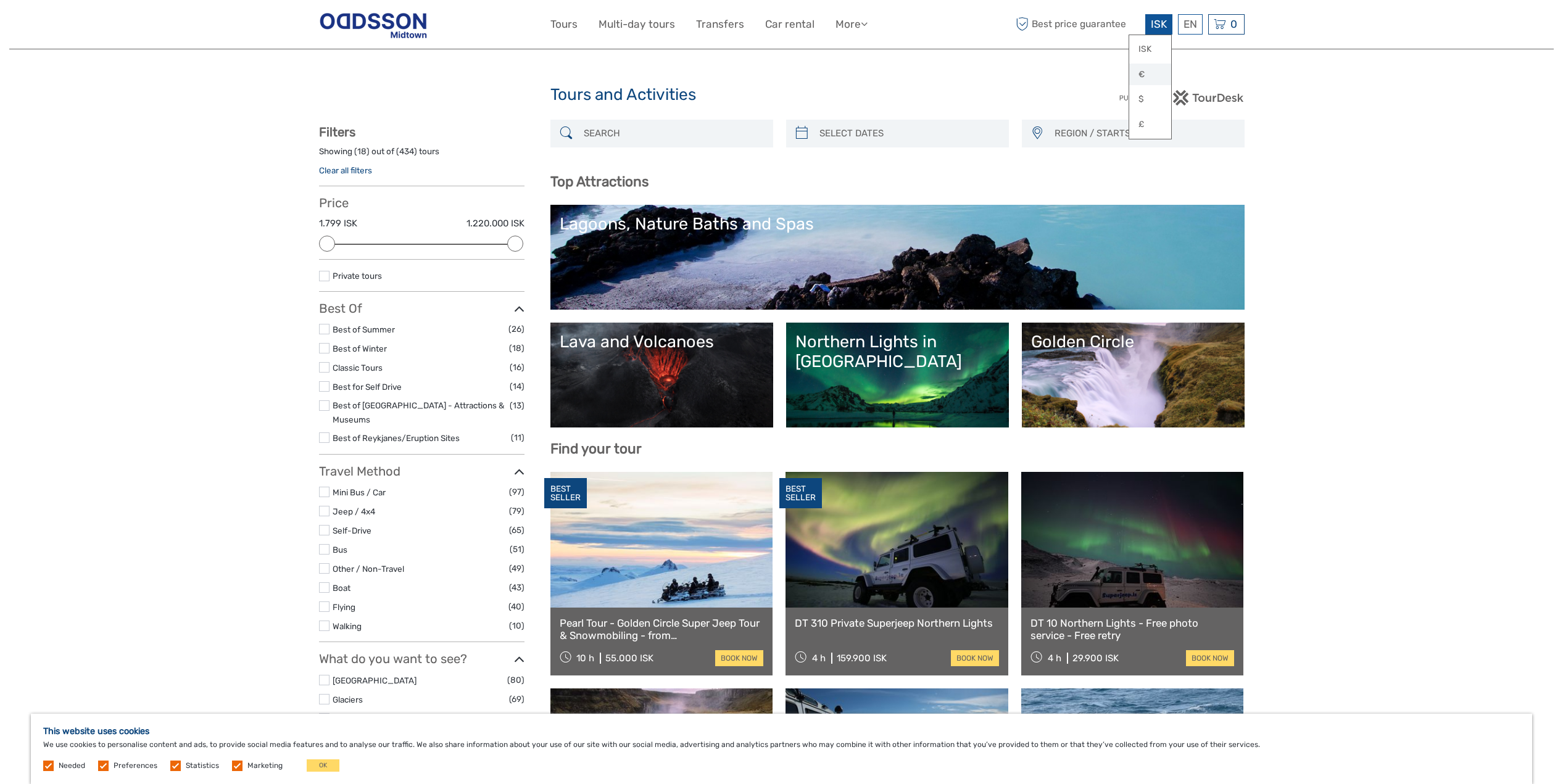
click at [1145, 81] on link "€" at bounding box center [1150, 74] width 42 height 22
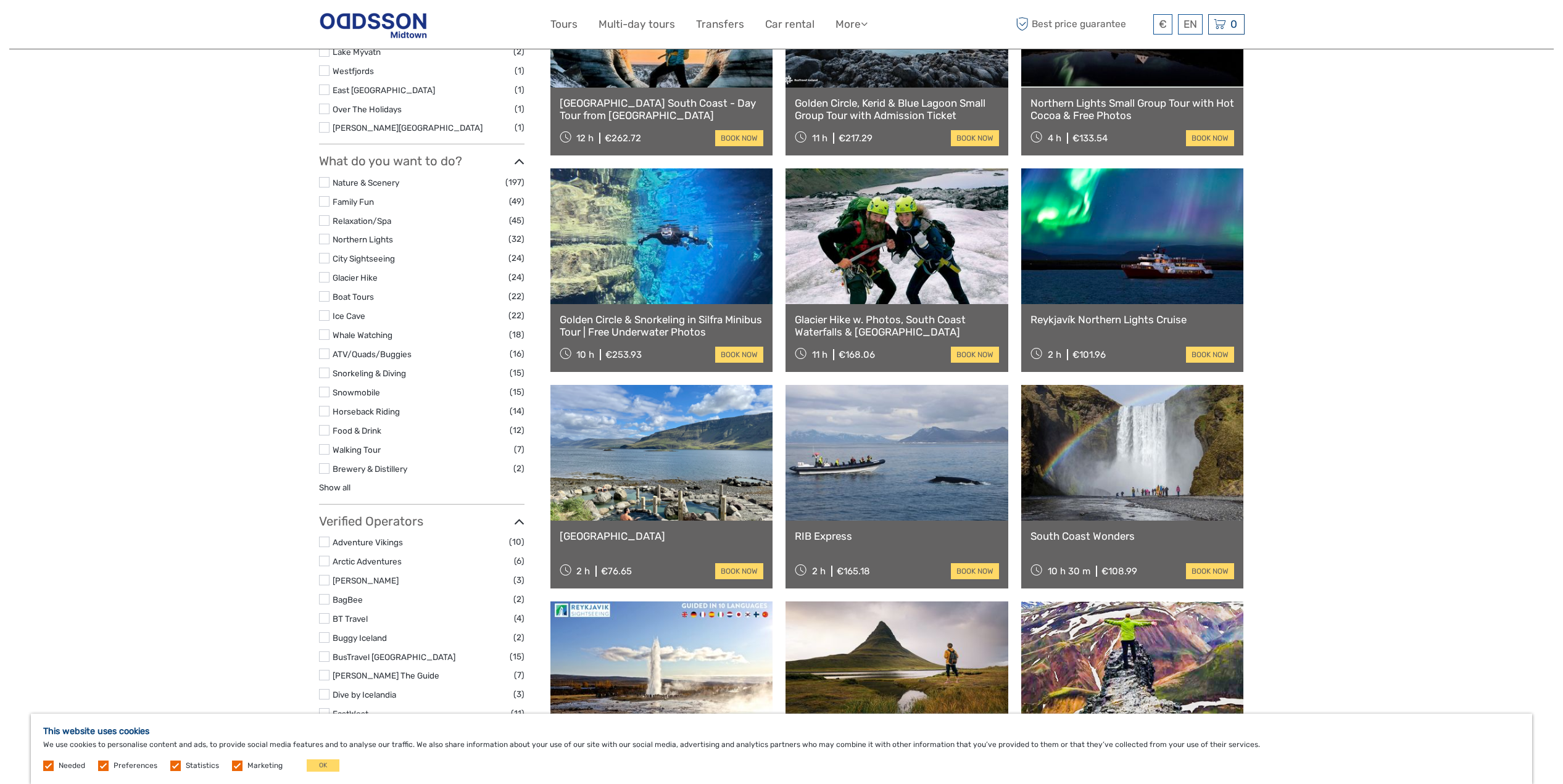
scroll to position [1181, 0]
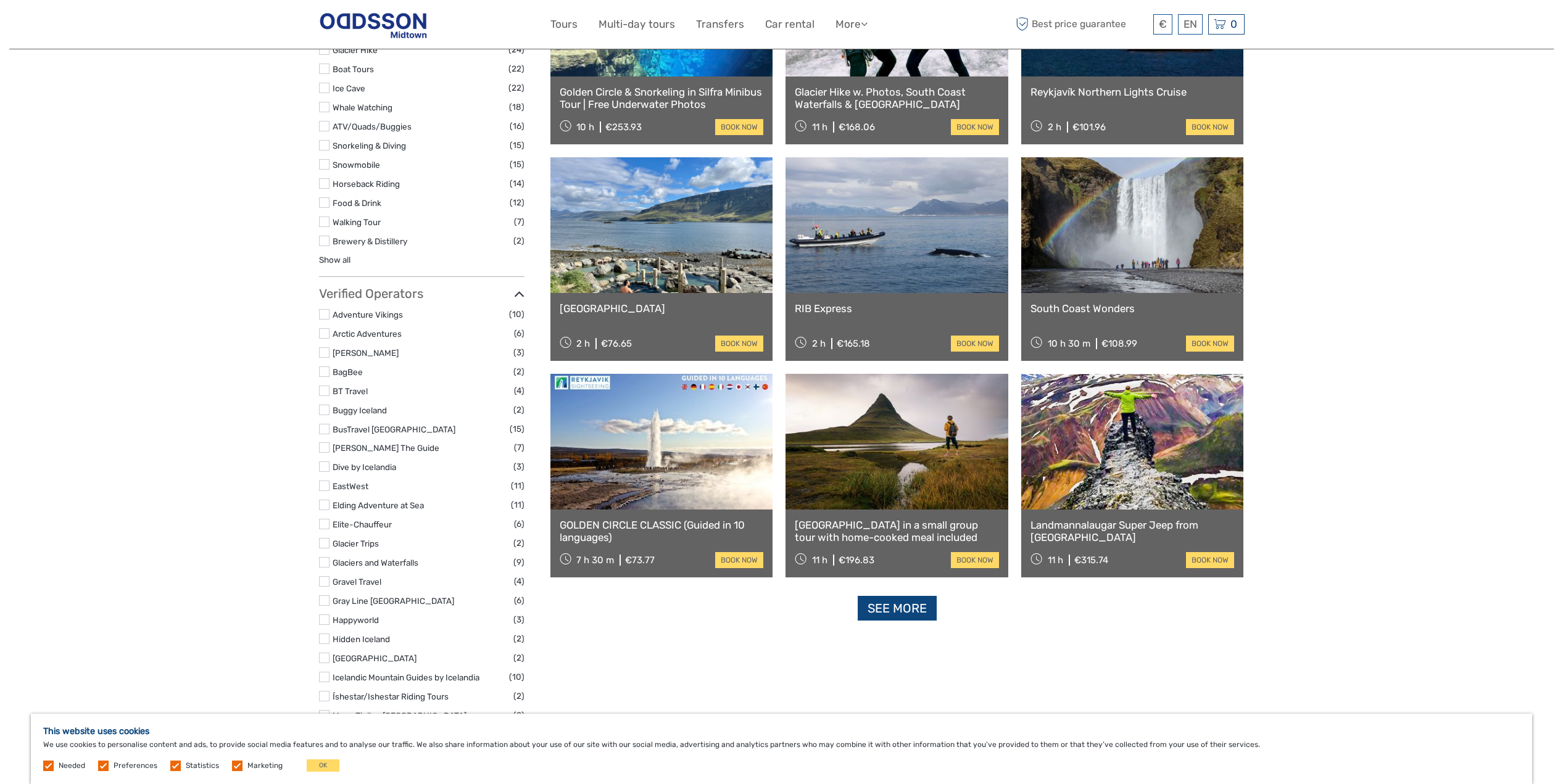
click at [904, 611] on link "See more" at bounding box center [898, 608] width 79 height 25
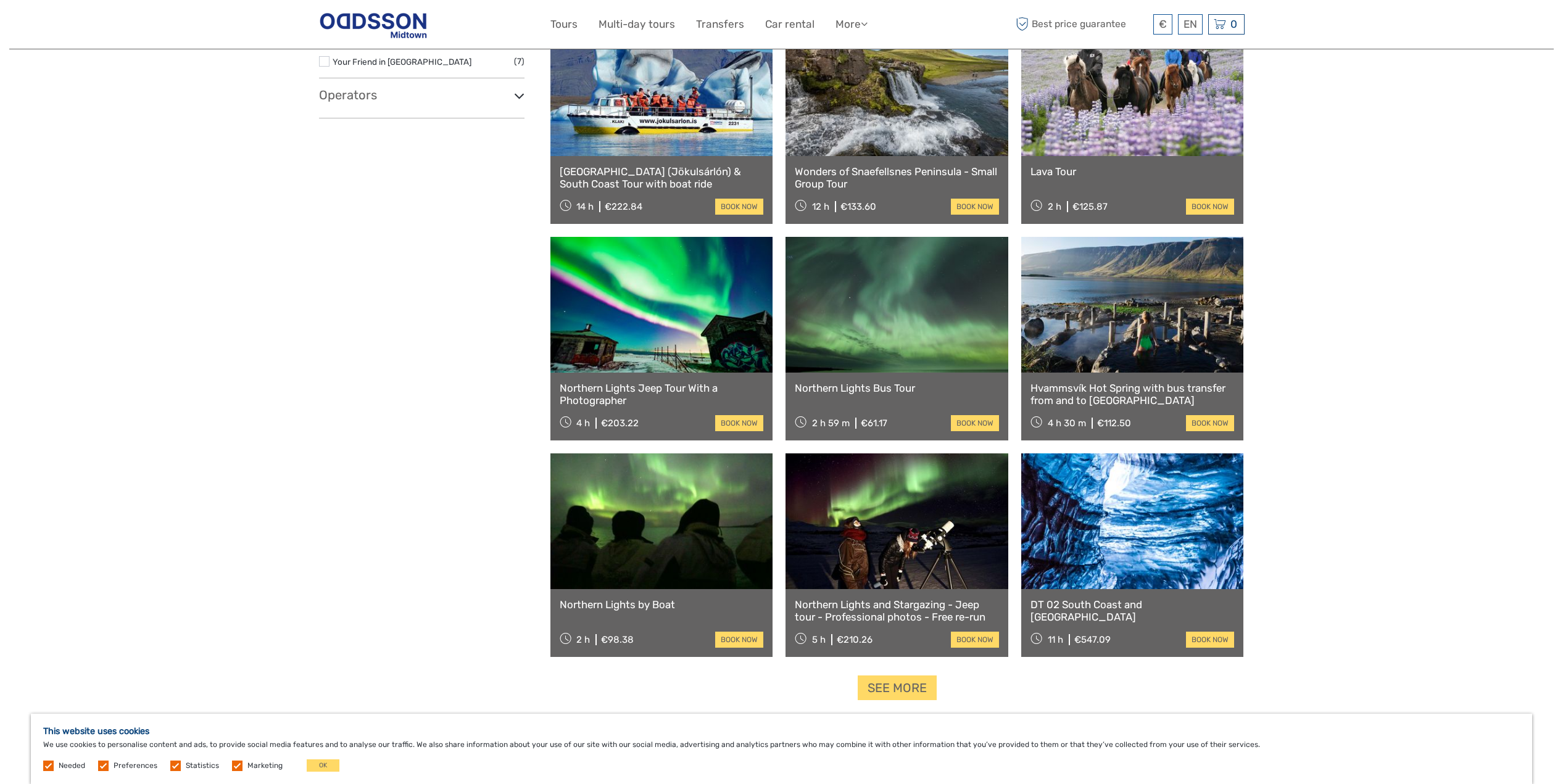
scroll to position [2169, 0]
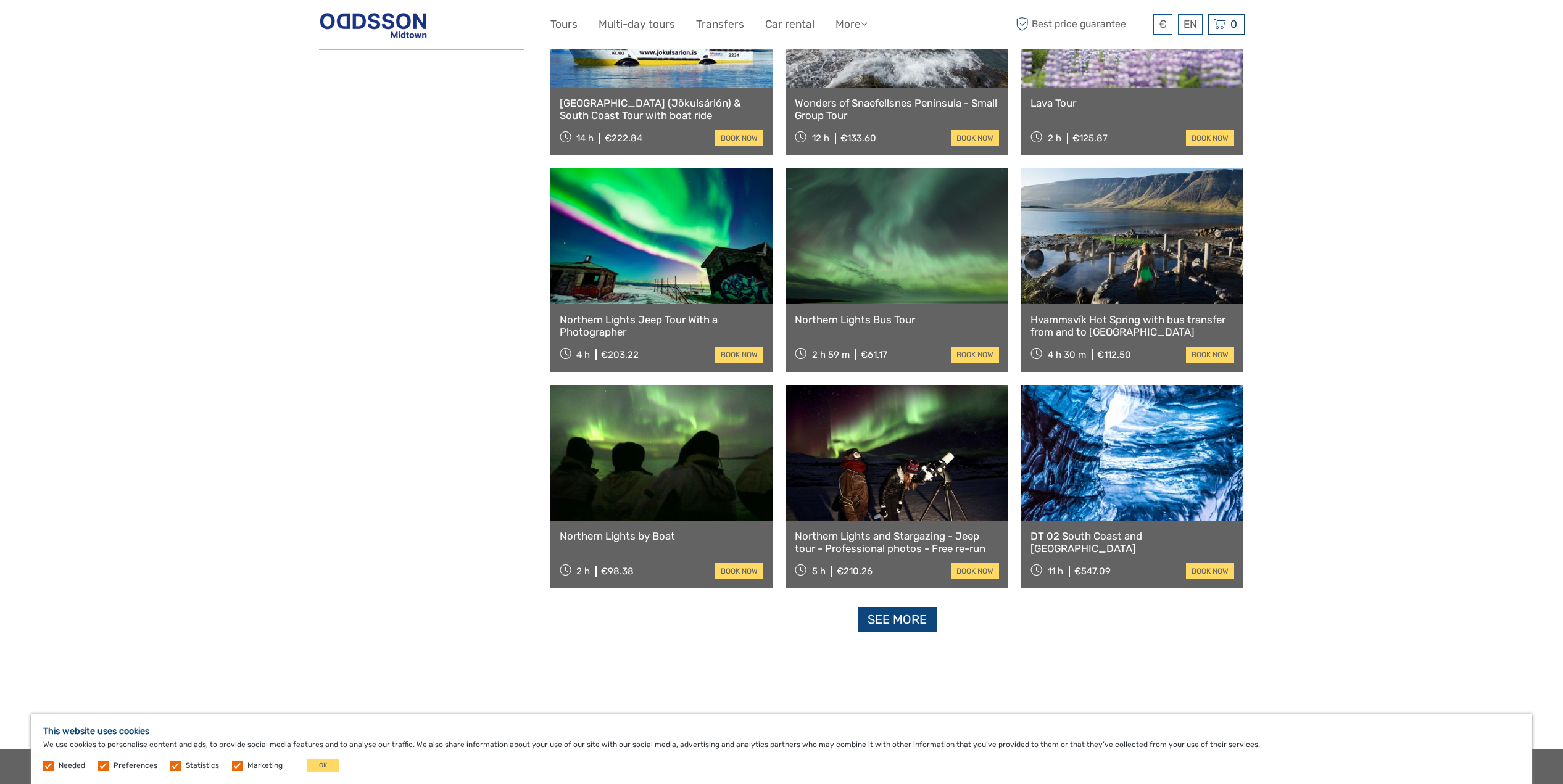
click at [912, 626] on link "See more" at bounding box center [898, 619] width 79 height 25
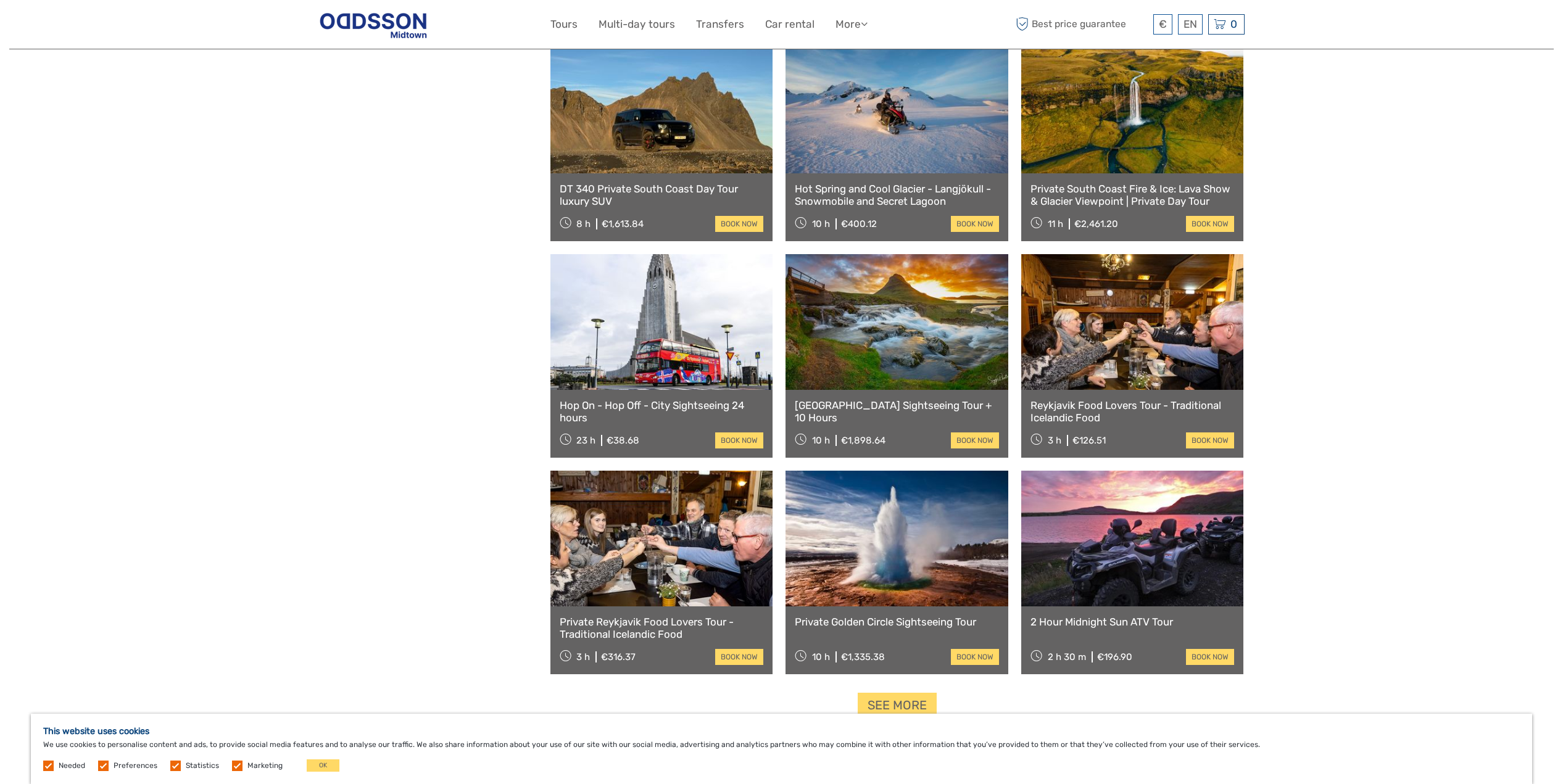
scroll to position [3520, 0]
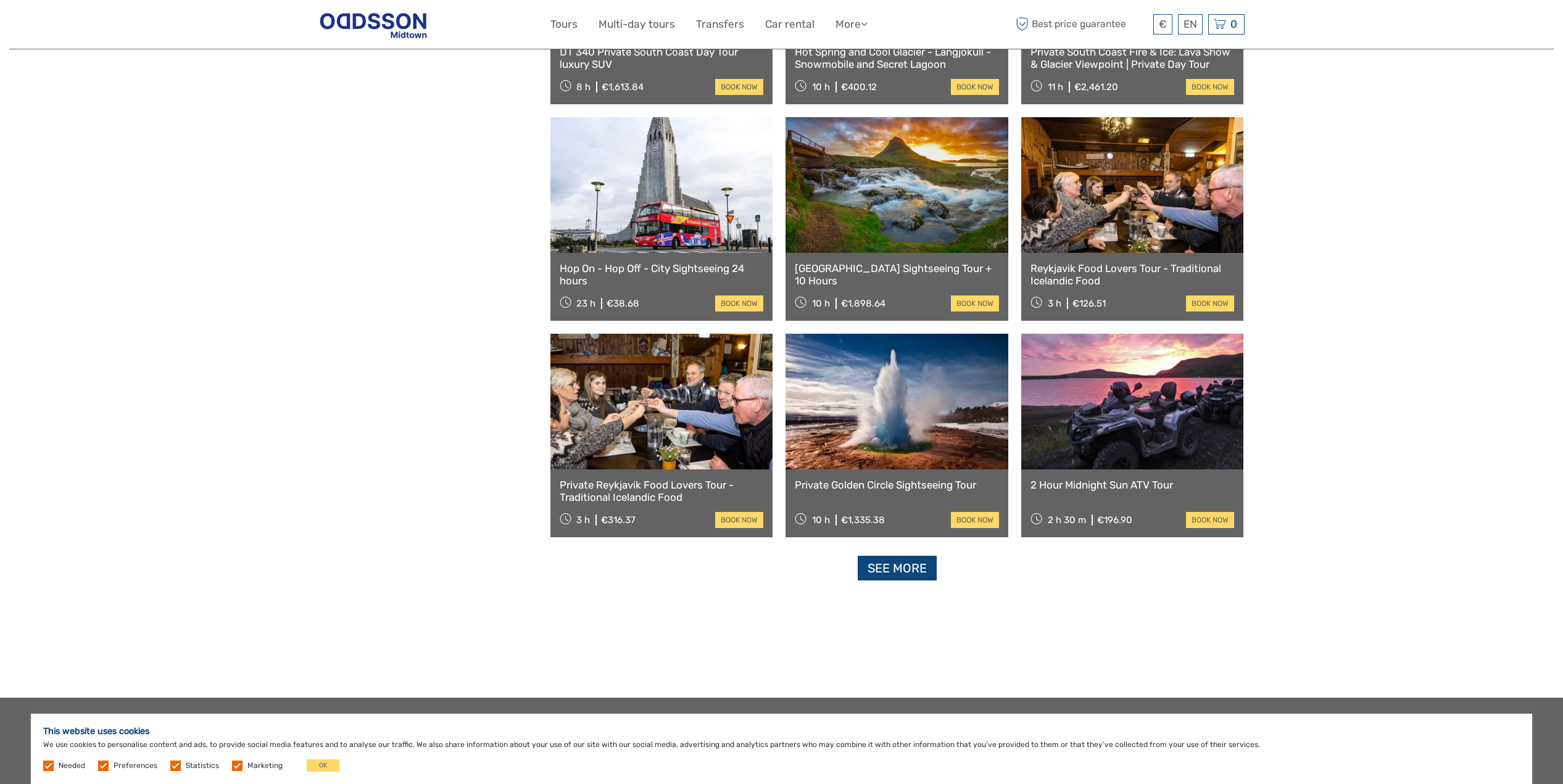
click at [913, 566] on link "See more" at bounding box center [898, 568] width 79 height 25
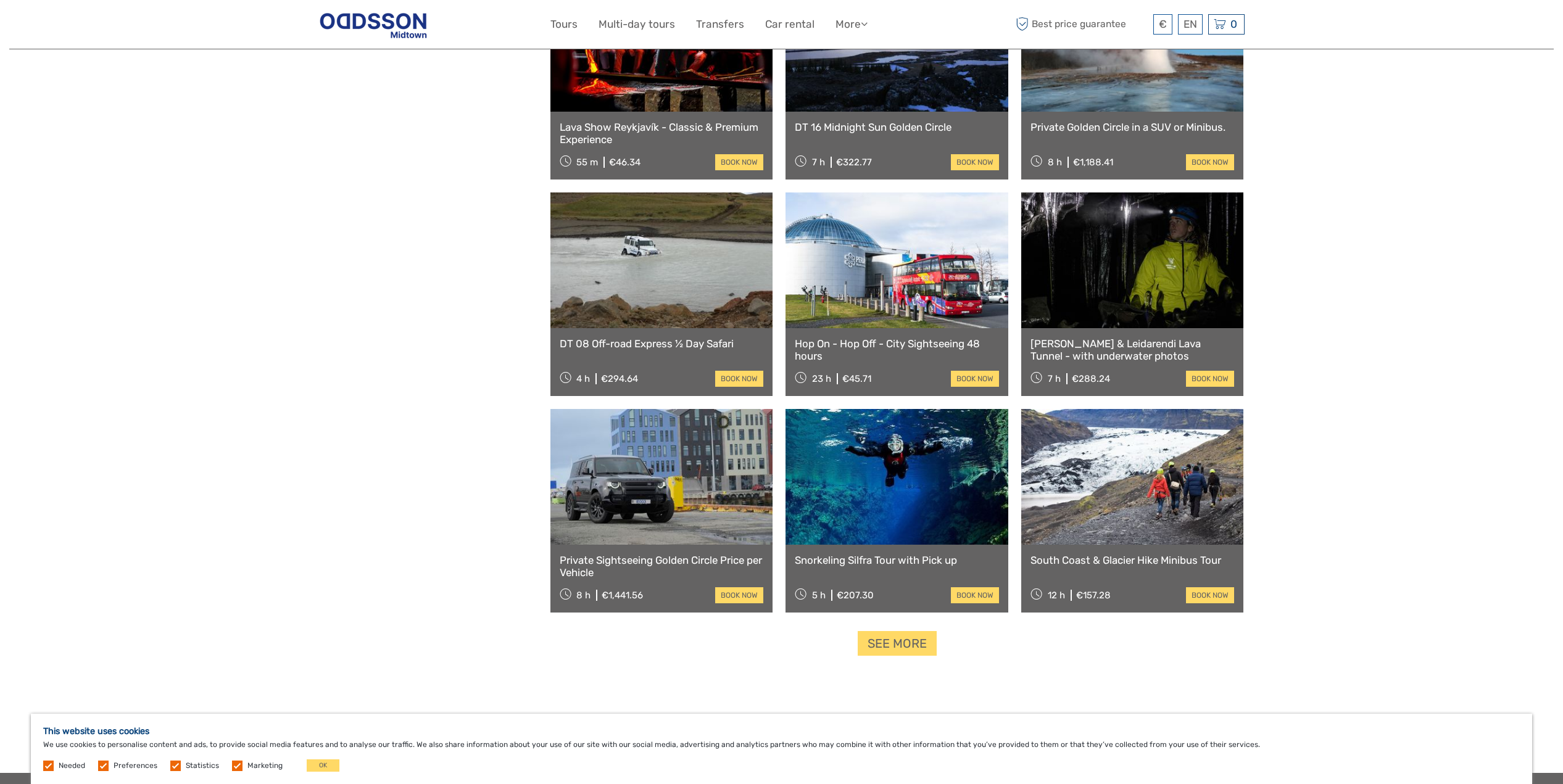
scroll to position [4557, 0]
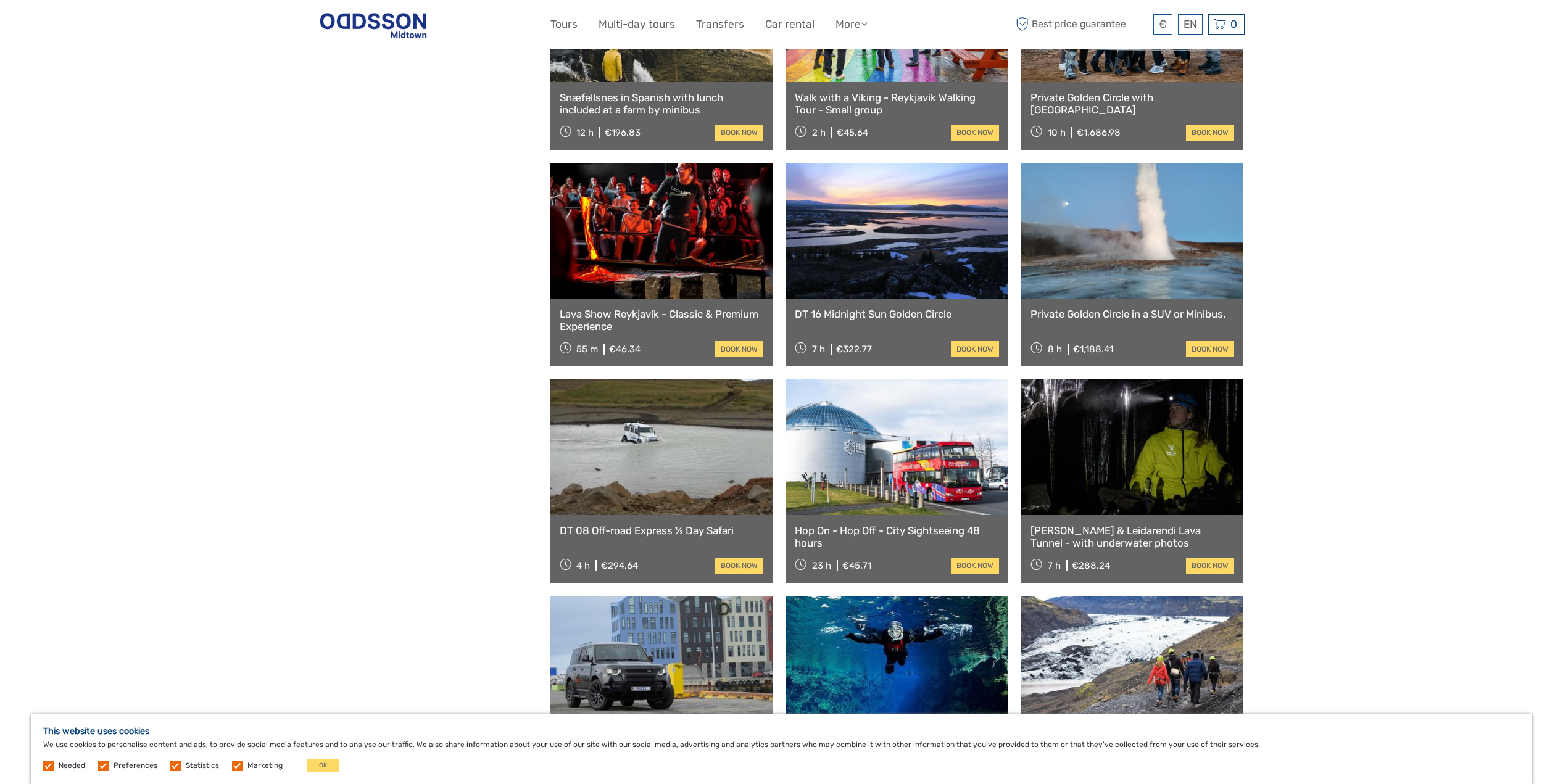
click at [1141, 303] on div "Private Golden Circle in a SUV or Minibus. 8 h €1,188.41 book now" at bounding box center [1132, 332] width 222 height 68
click at [1070, 321] on div "Private Golden Circle in a SUV or Minibus. 8 h €1,188.41 book now" at bounding box center [1132, 332] width 222 height 68
click at [1063, 311] on link "Private Golden Circle in a SUV or Minibus." at bounding box center [1132, 314] width 205 height 12
